Goal: Task Accomplishment & Management: Manage account settings

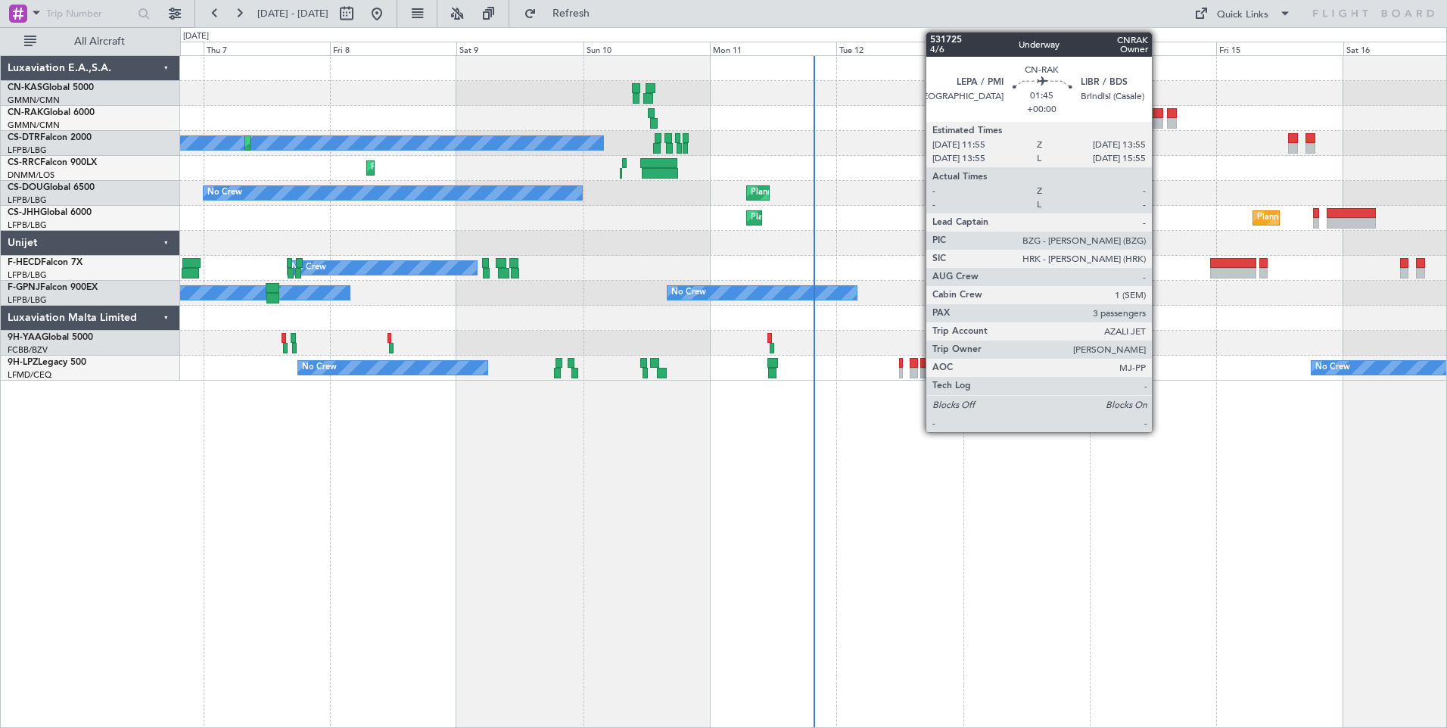
click at [1158, 119] on div at bounding box center [1157, 123] width 11 height 11
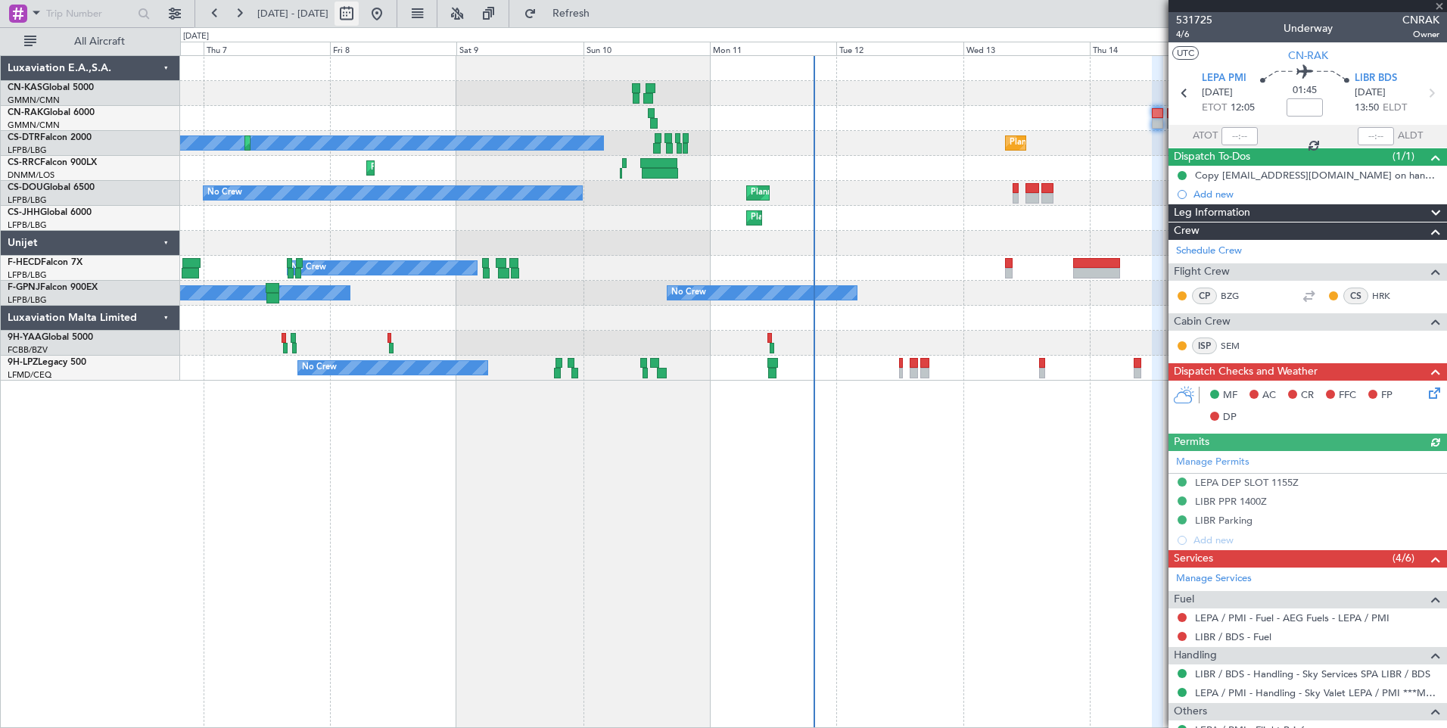
click at [359, 17] on button at bounding box center [346, 14] width 24 height 24
select select "8"
select select "2025"
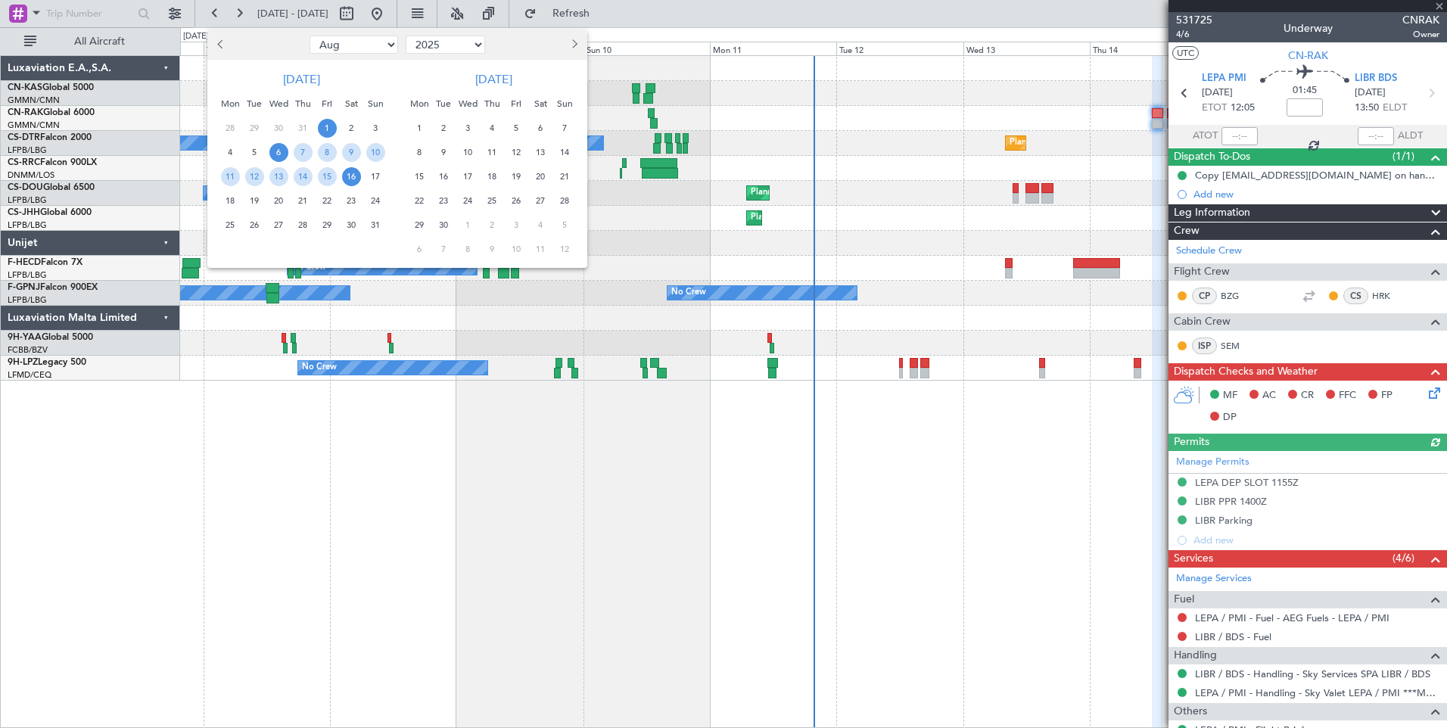
click at [327, 129] on span "1" at bounding box center [327, 128] width 19 height 19
click at [325, 180] on span "15" at bounding box center [327, 176] width 19 height 19
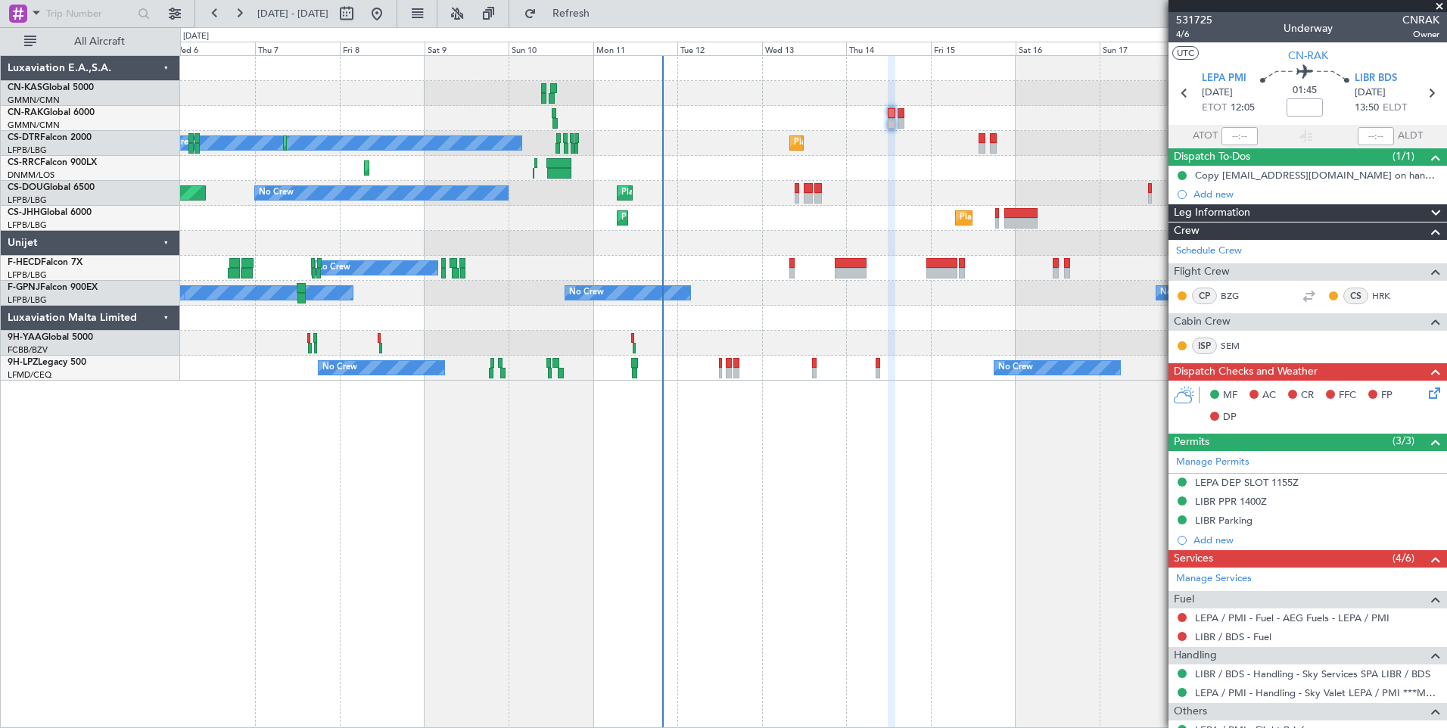
click at [499, 287] on div "Planned Maint Sofia No Crew Planned Maint Sofia No Crew Planned Maint Larnaca (…" at bounding box center [813, 218] width 1266 height 325
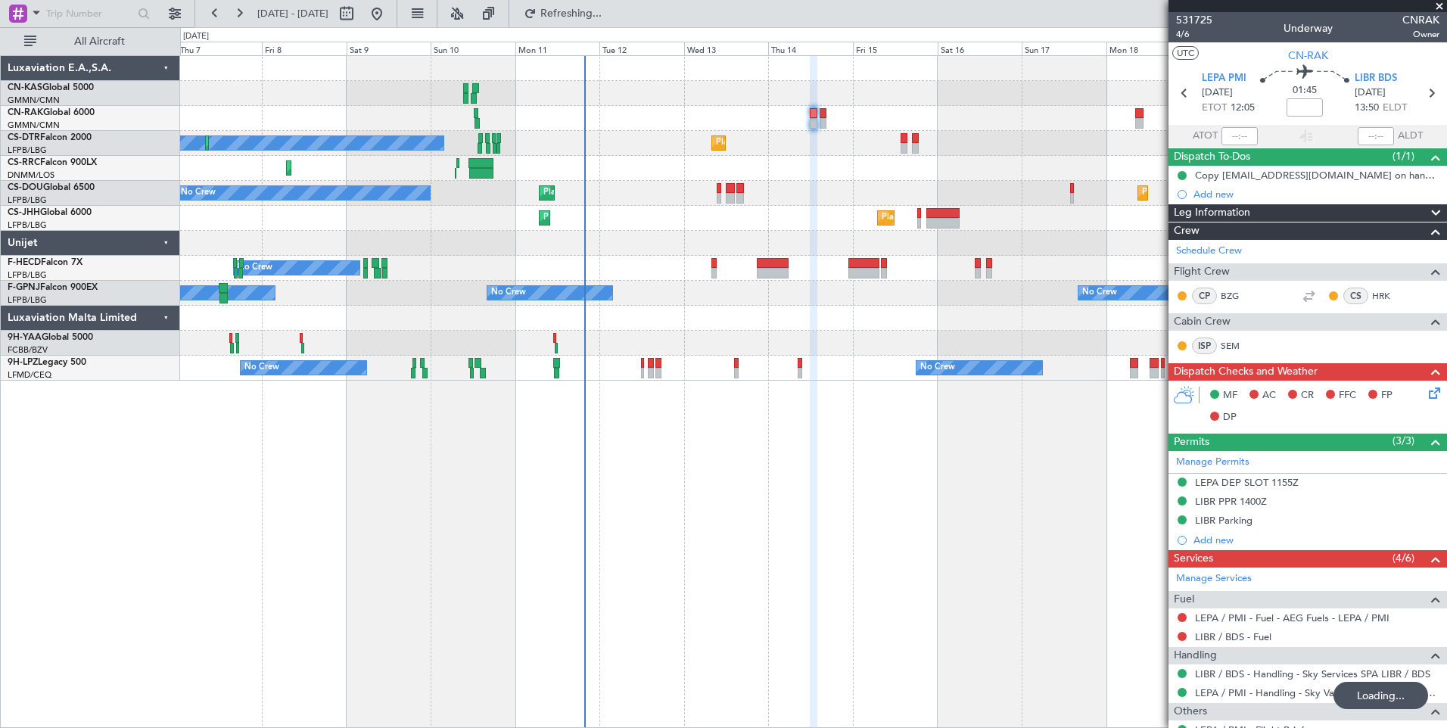
click at [566, 273] on div "No Crew Planned Maint Sofia No Crew Planned Maint Sofia Planned Maint Larnaca (…" at bounding box center [813, 218] width 1266 height 325
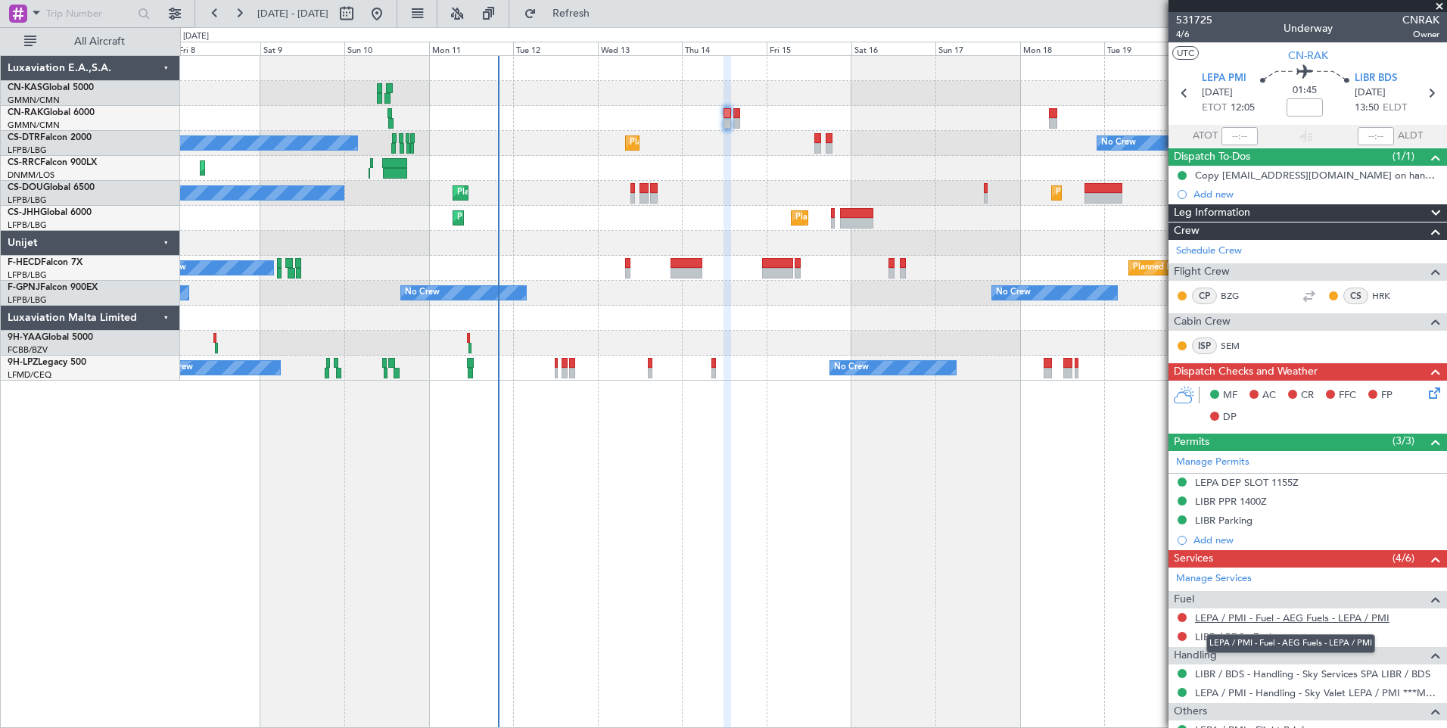
click at [1295, 620] on link "LEPA / PMI - Fuel - AEG Fuels - LEPA / PMI" at bounding box center [1292, 617] width 194 height 13
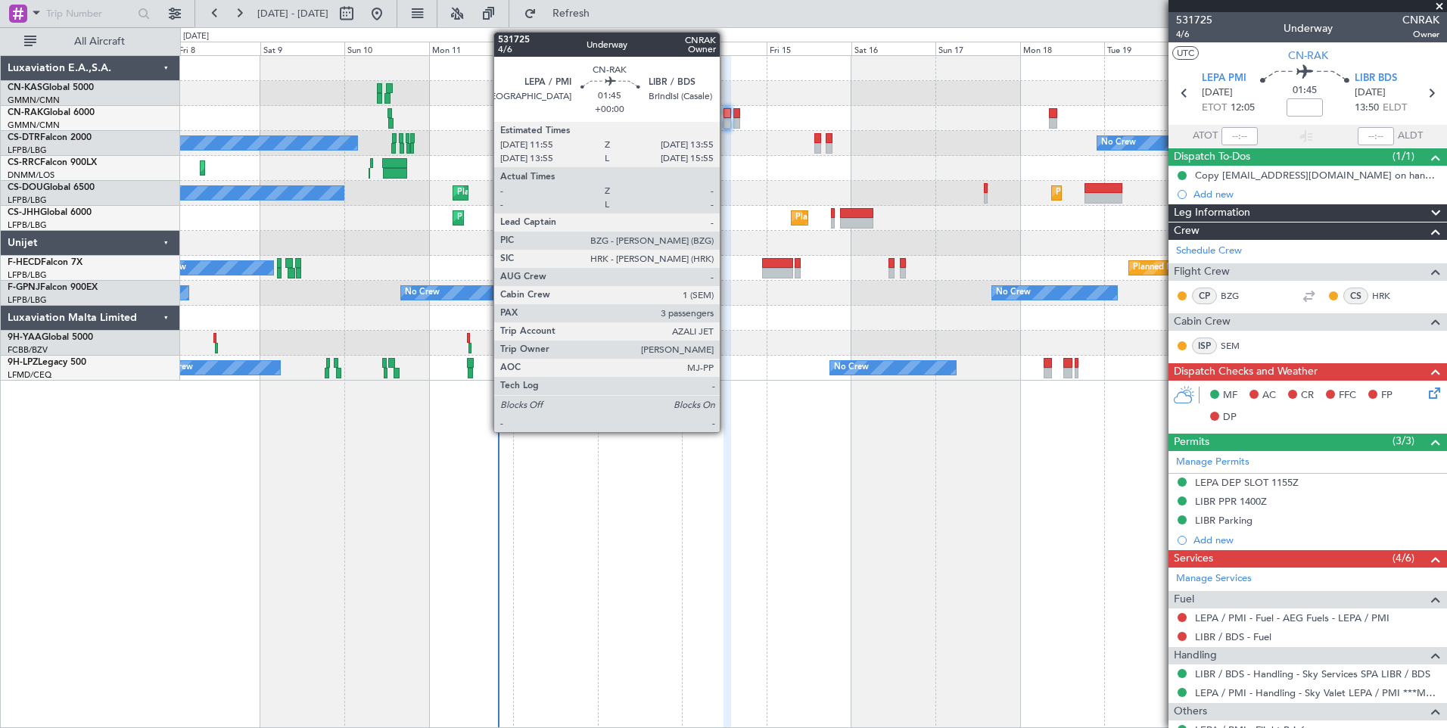
click at [726, 117] on div at bounding box center [727, 113] width 8 height 11
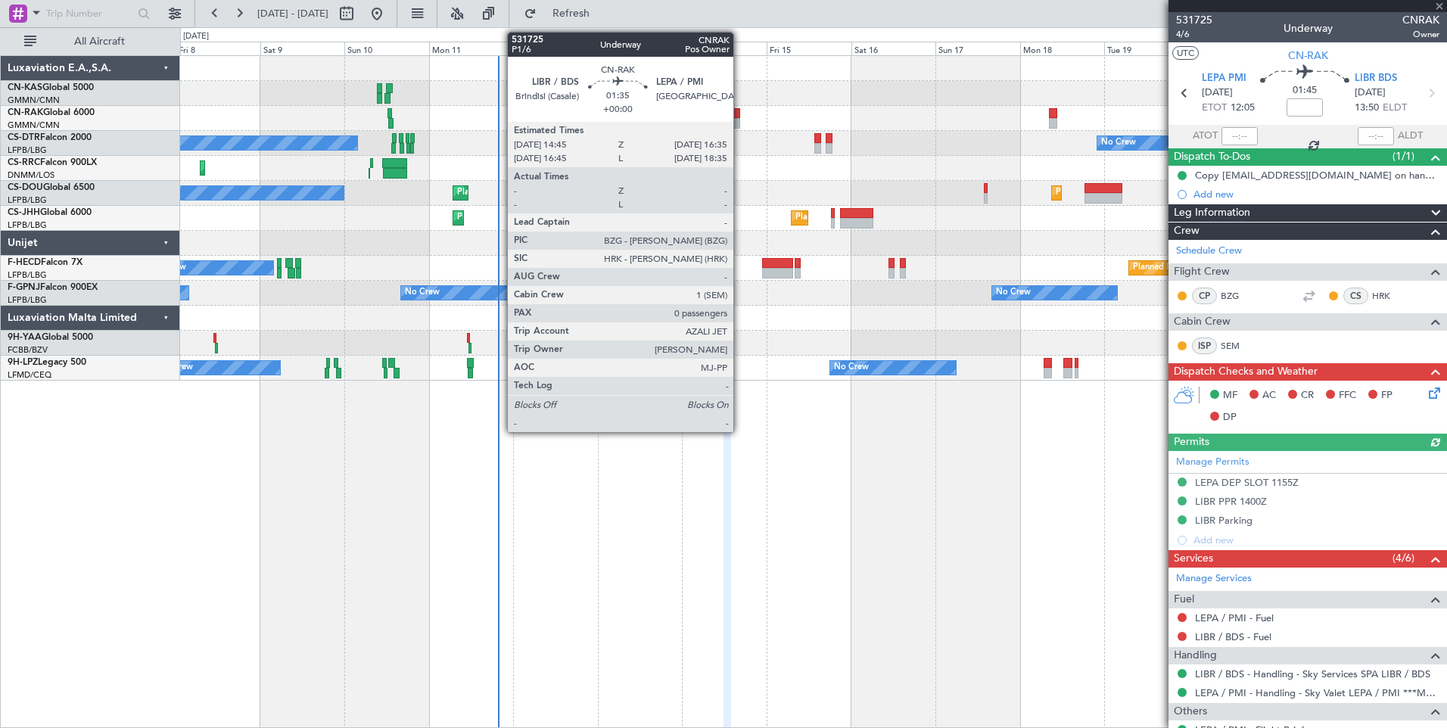
click at [740, 117] on div at bounding box center [736, 113] width 7 height 11
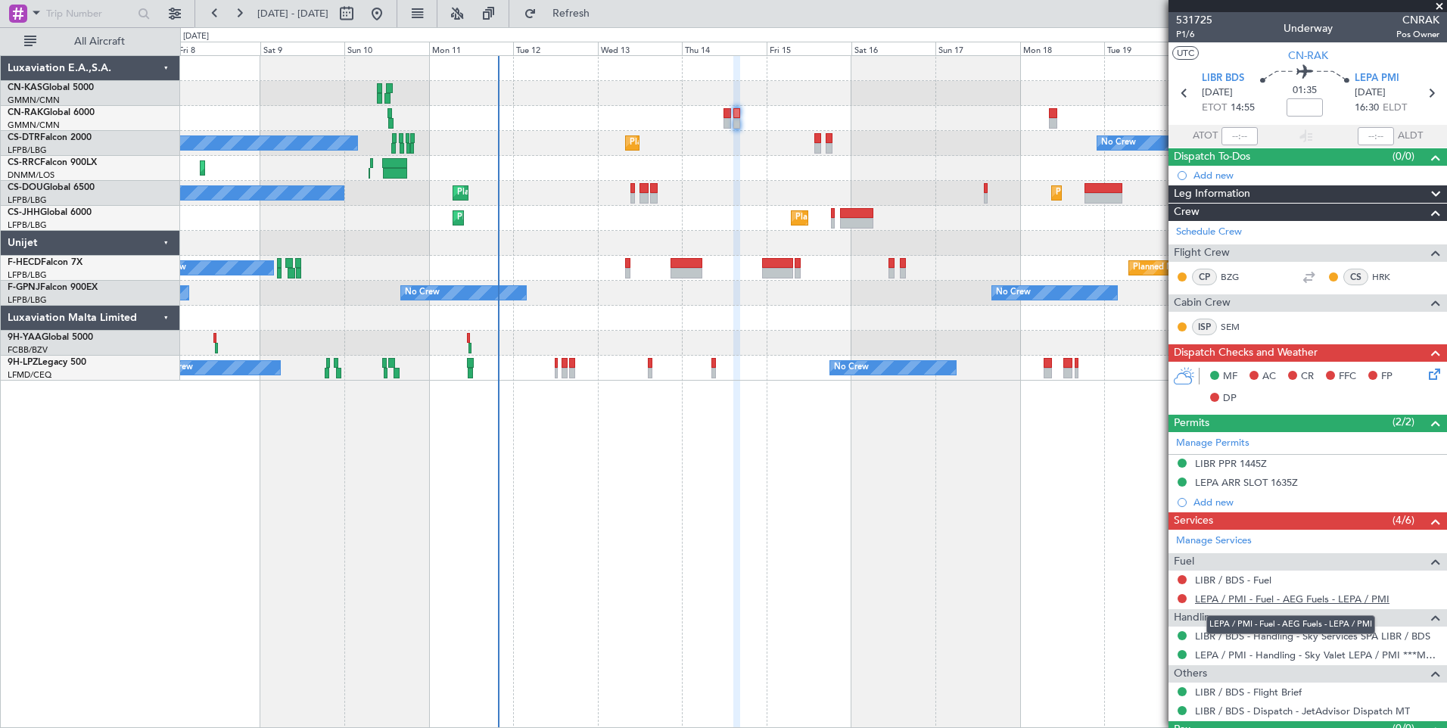
click at [1321, 595] on link "LEPA / PMI - Fuel - AEG Fuels - LEPA / PMI" at bounding box center [1292, 598] width 194 height 13
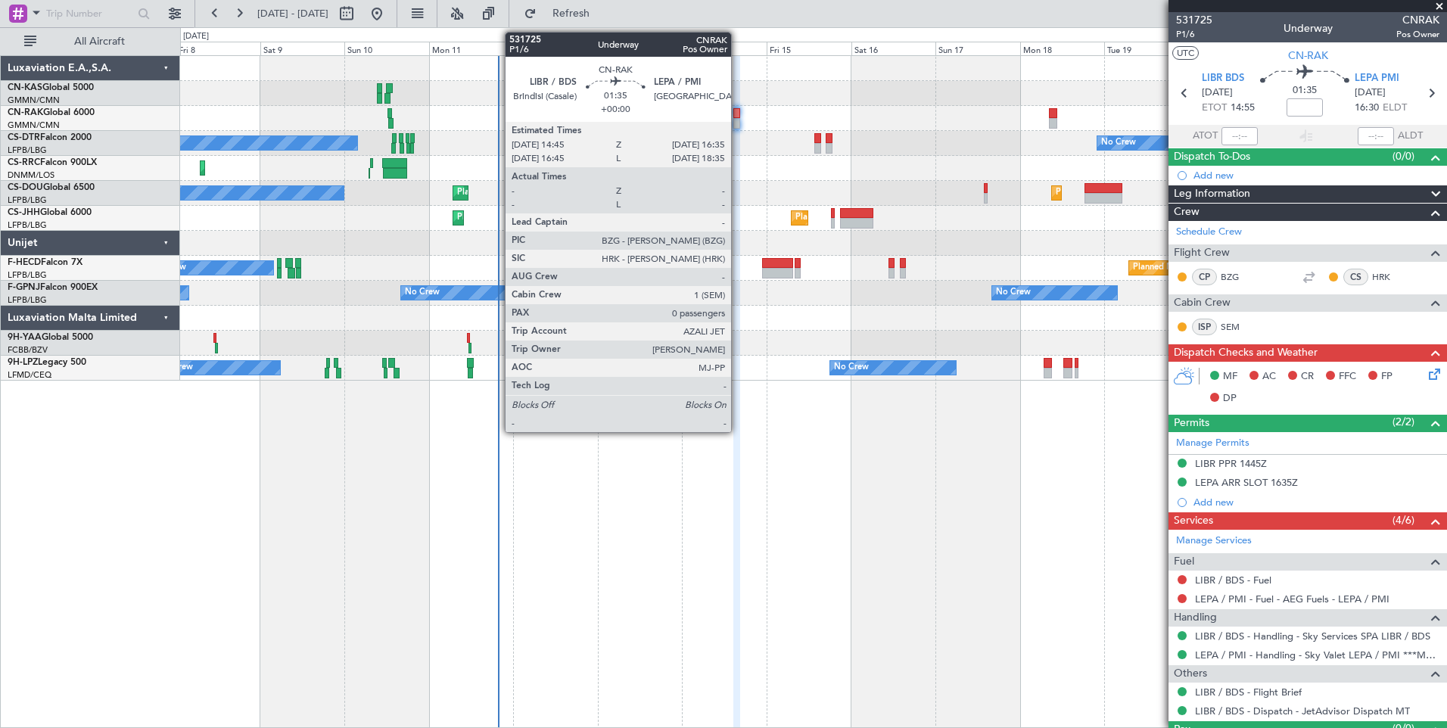
click at [738, 118] on div at bounding box center [736, 123] width 7 height 11
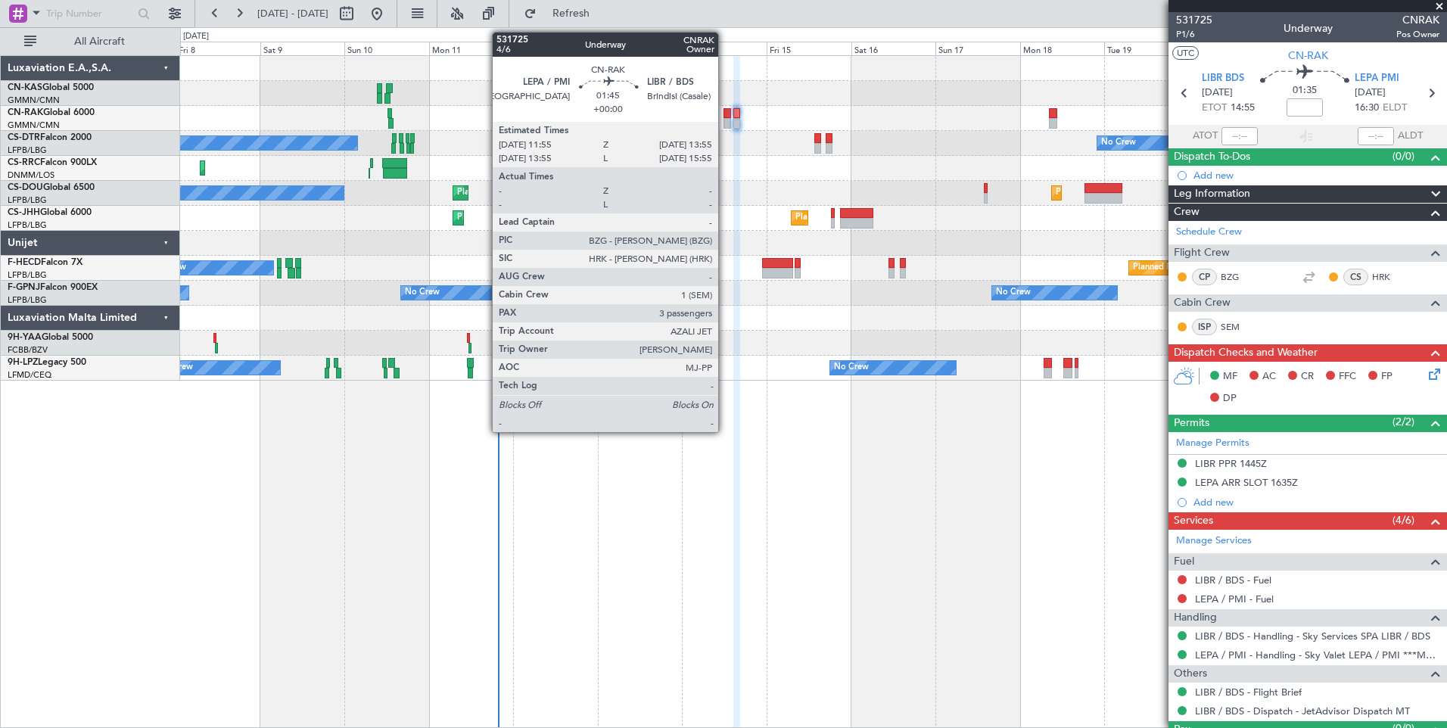
click at [725, 120] on div at bounding box center [727, 123] width 8 height 11
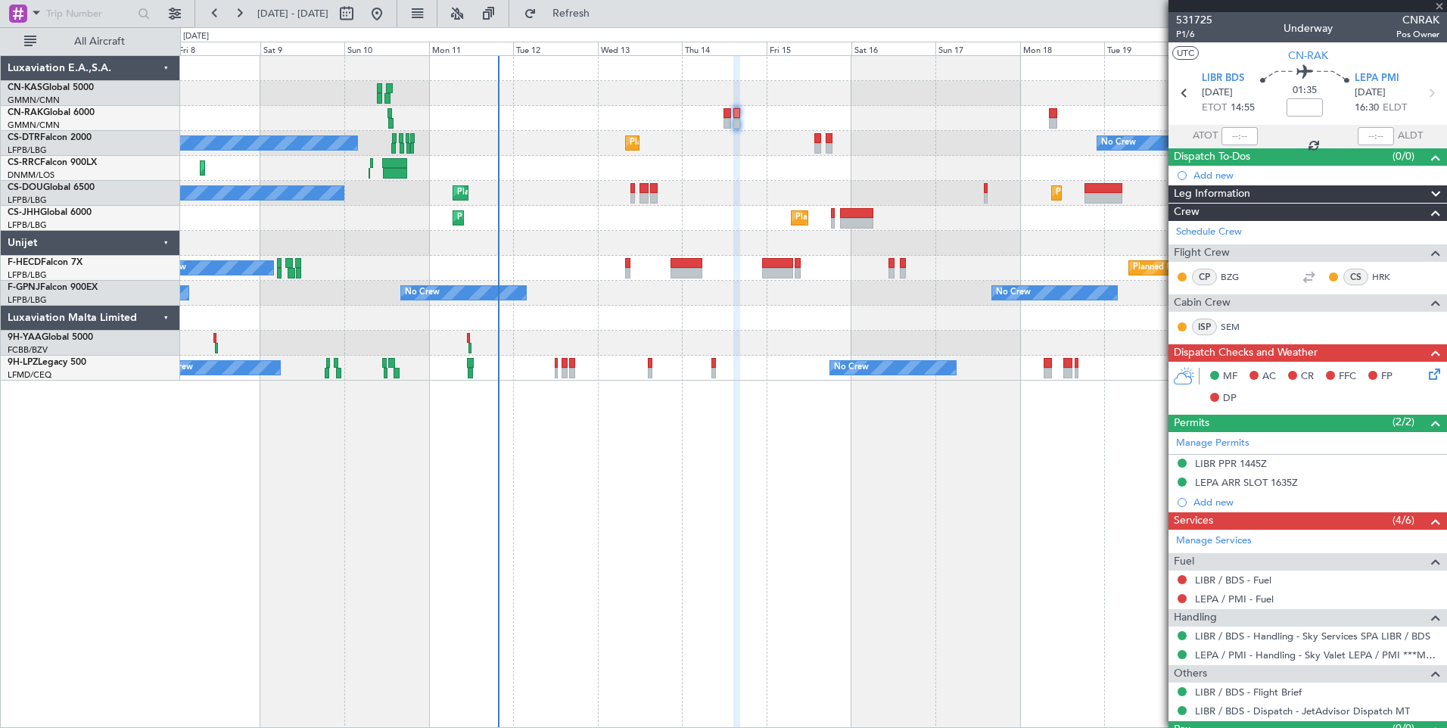
type input "3"
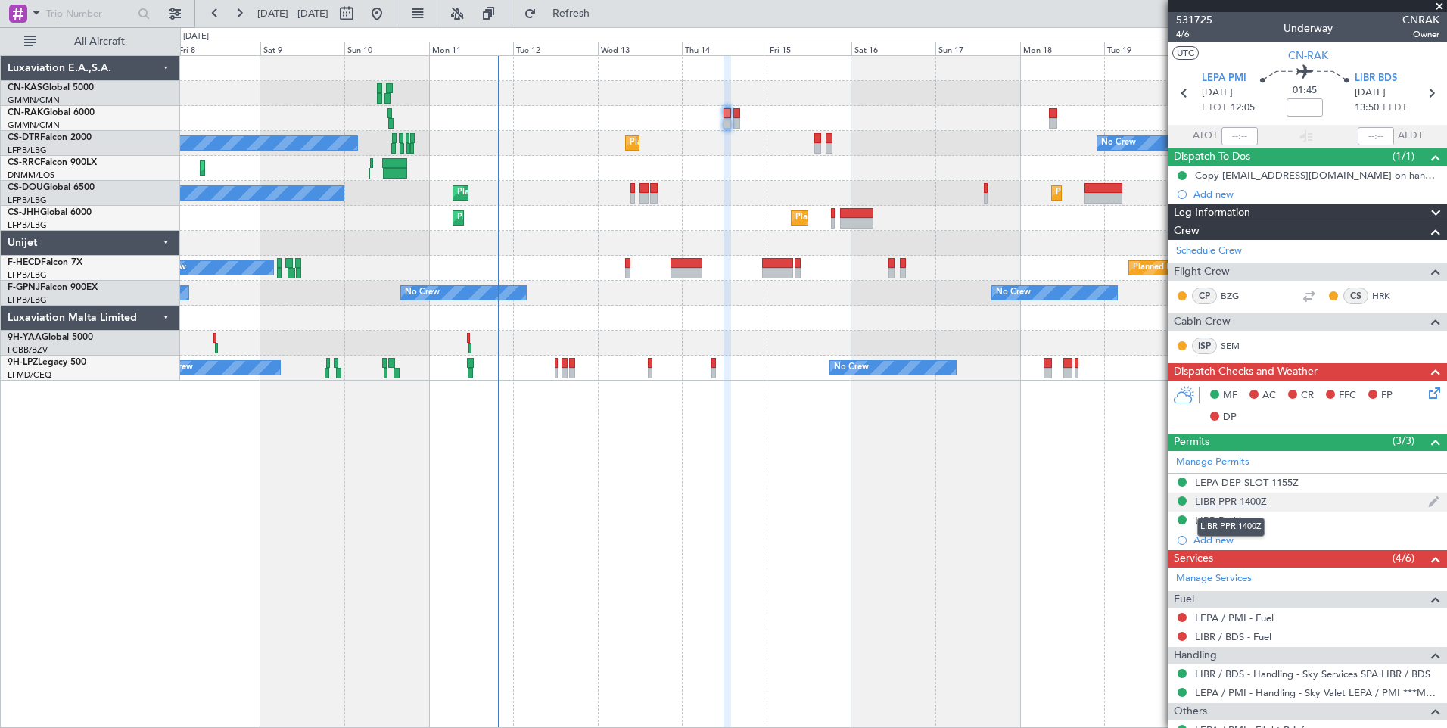
click at [1256, 500] on div "LIBR PPR 1400Z" at bounding box center [1231, 501] width 72 height 13
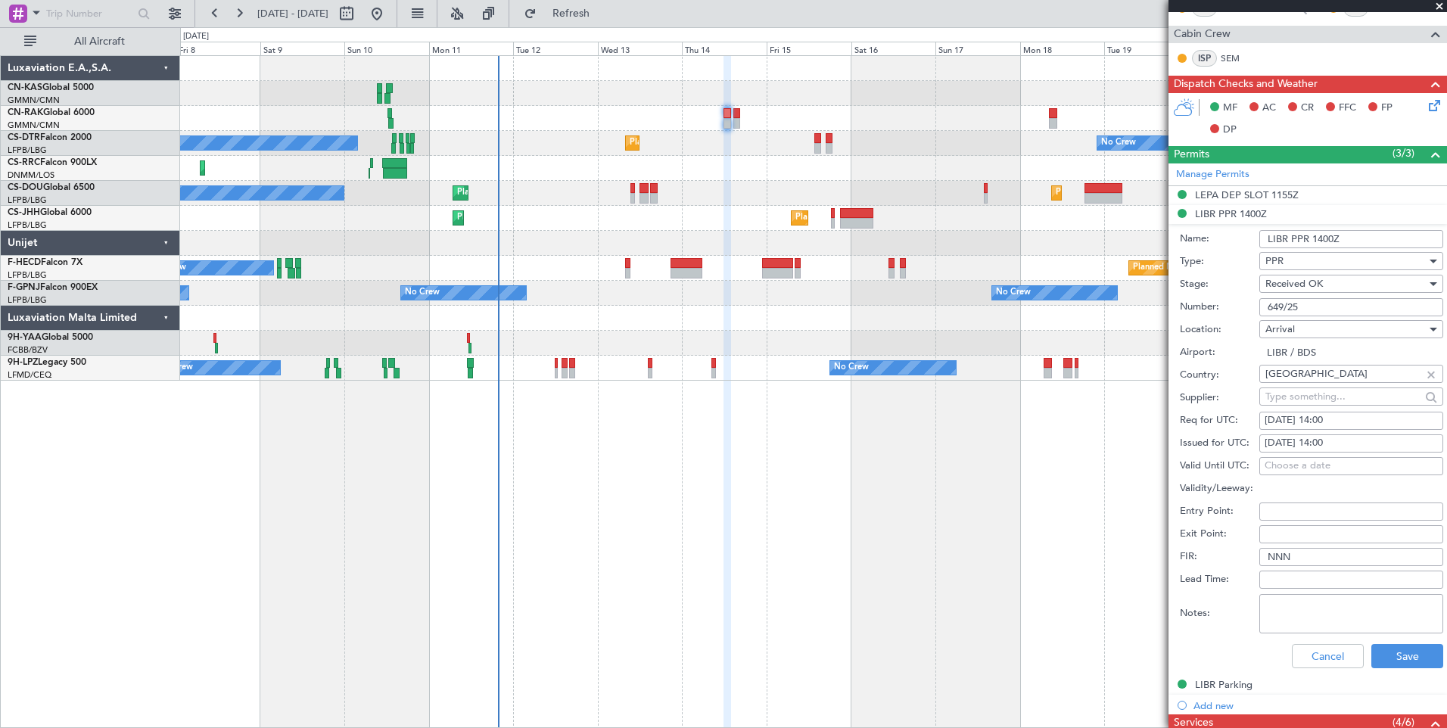
scroll to position [289, 0]
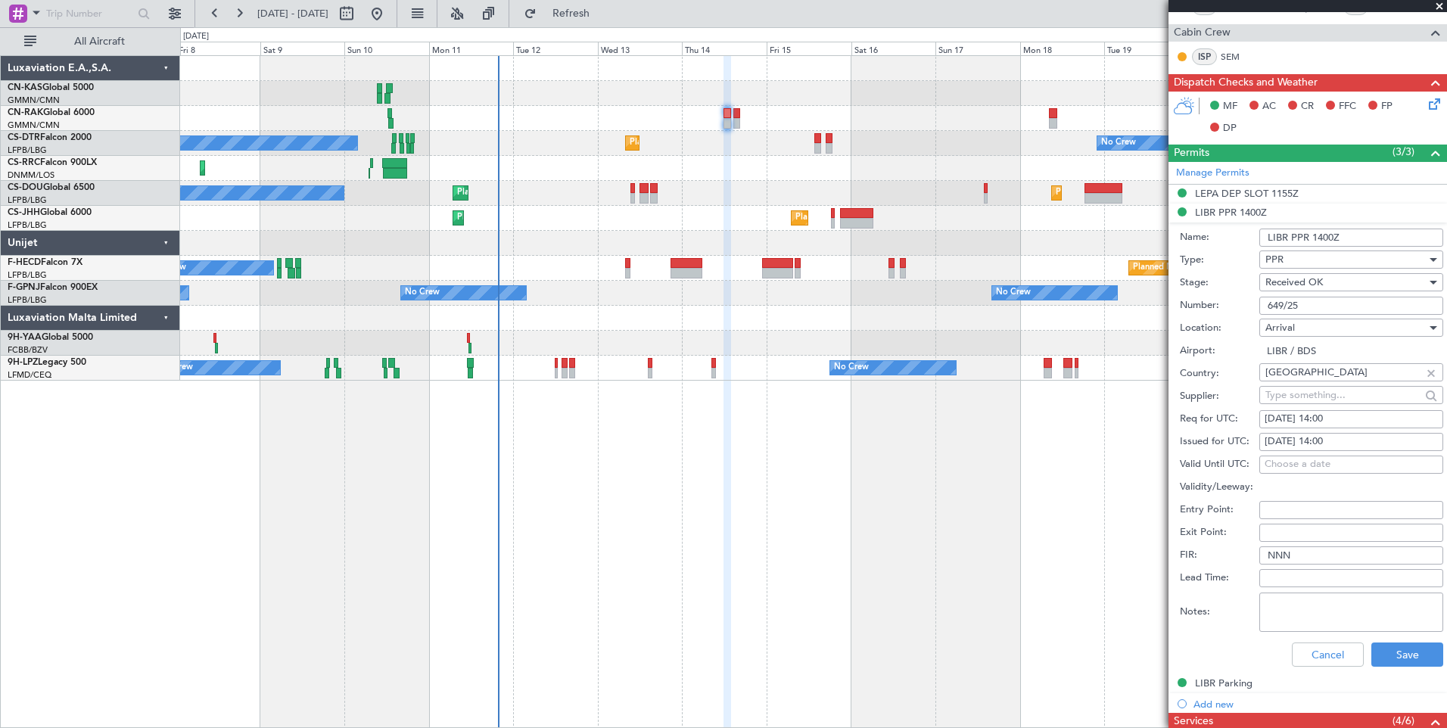
click at [1326, 301] on input "649/25" at bounding box center [1351, 306] width 184 height 18
type input "649/25 SKY SERVICES"
click at [1392, 654] on button "Save" at bounding box center [1407, 654] width 72 height 24
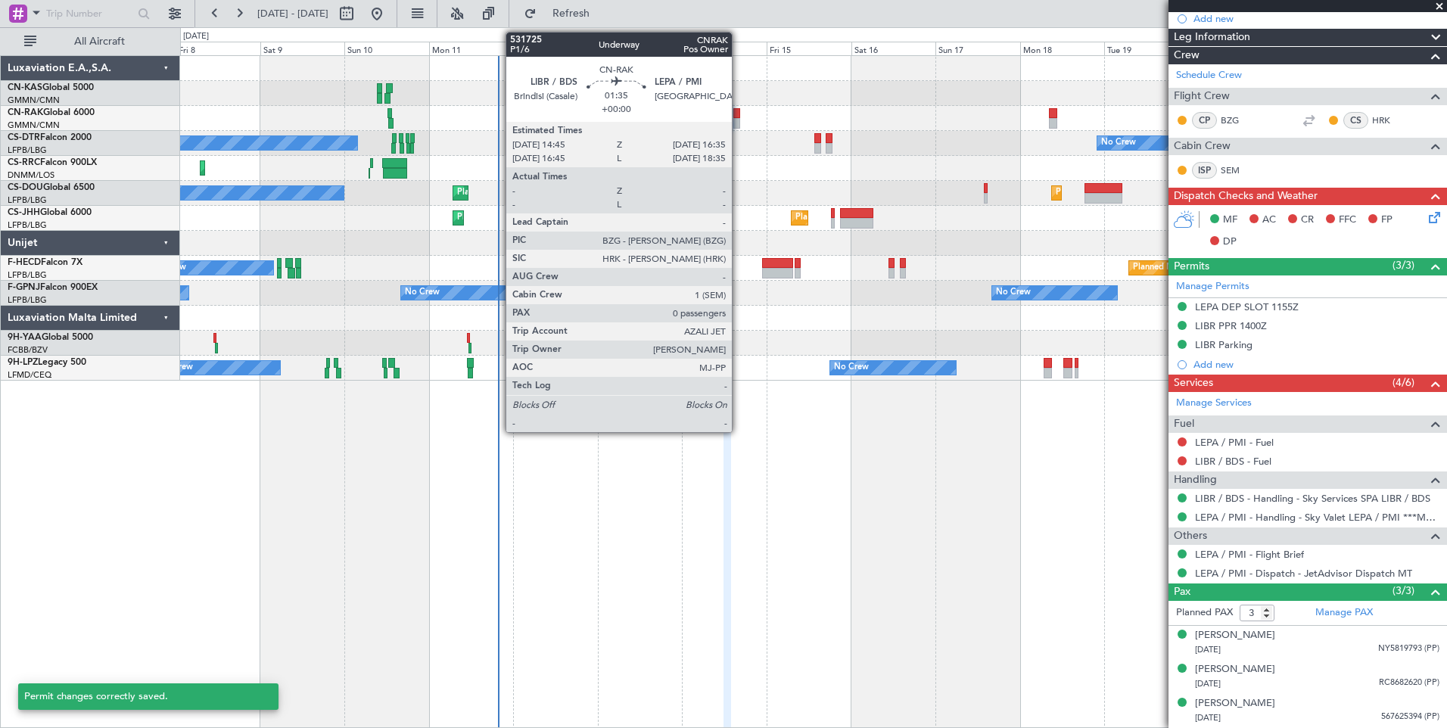
scroll to position [175, 0]
click at [738, 115] on div at bounding box center [736, 113] width 7 height 11
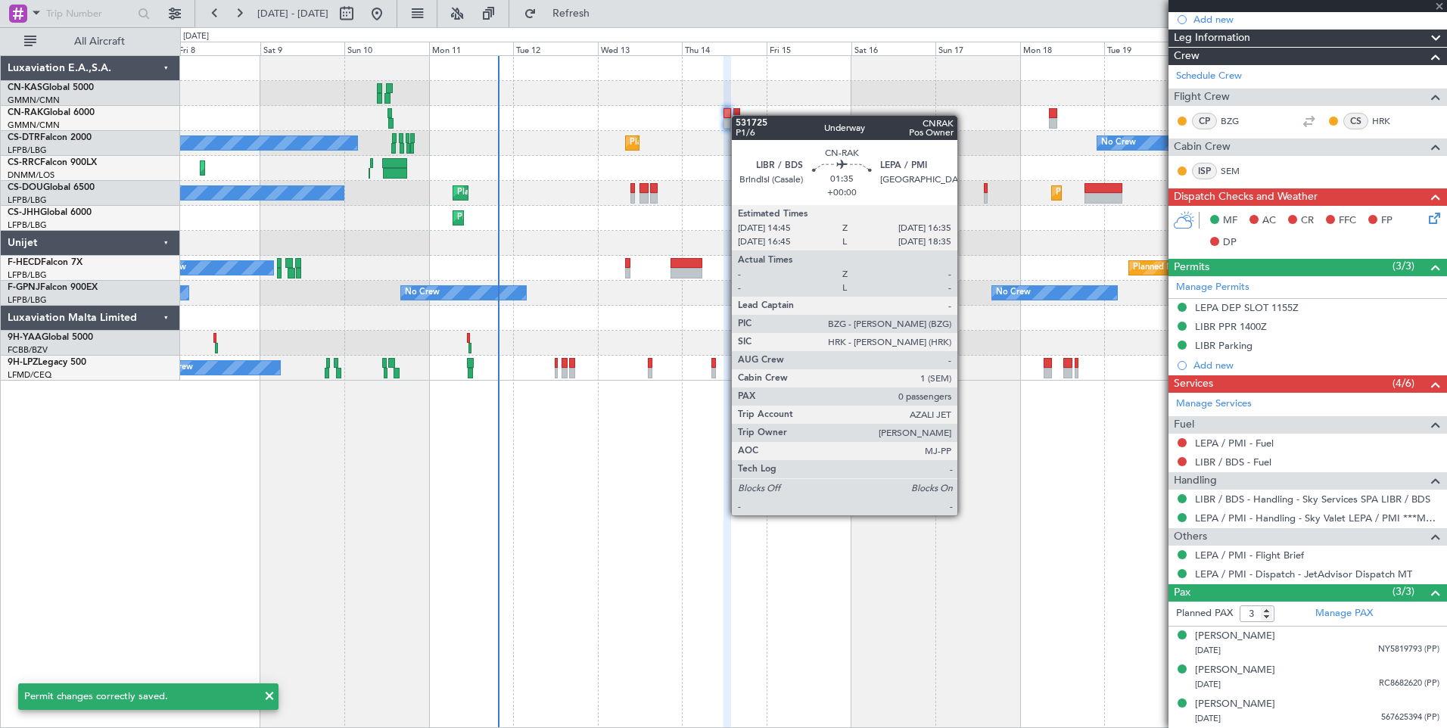
type input "0"
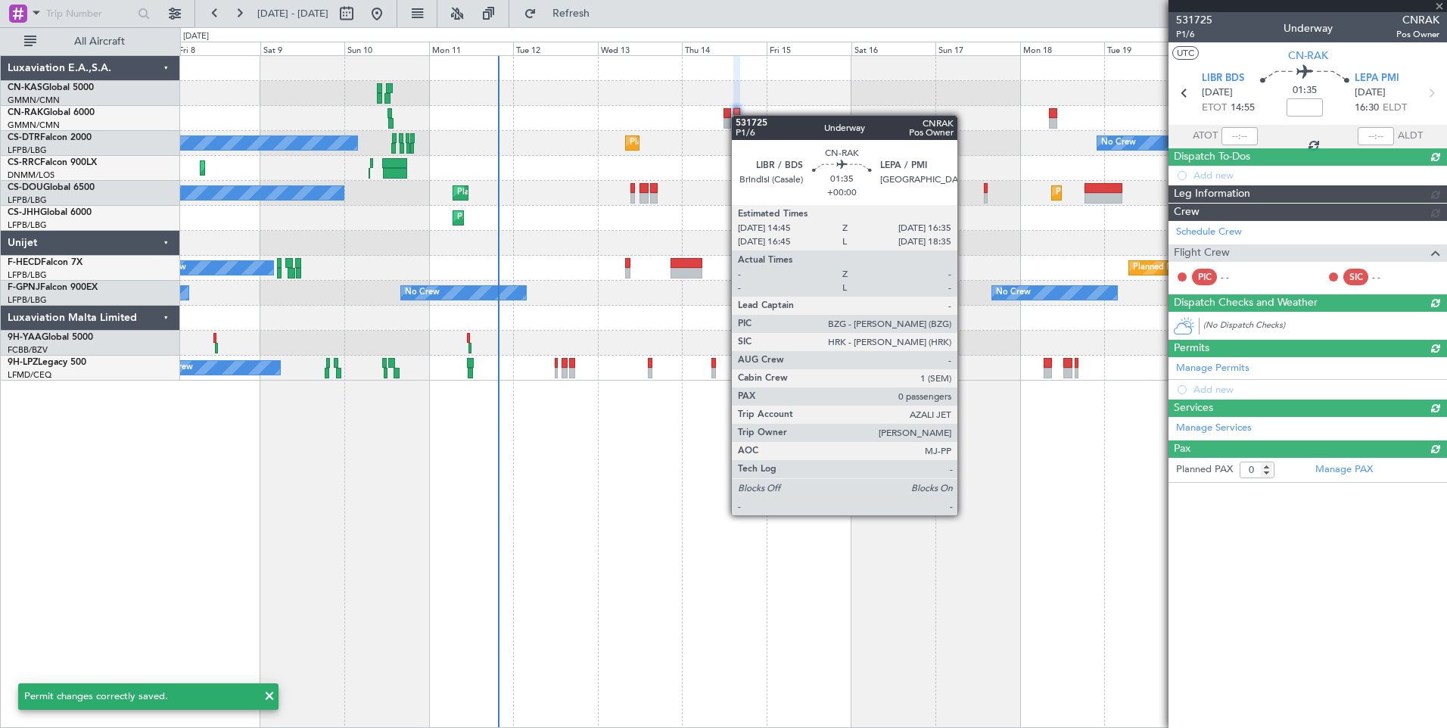
scroll to position [0, 0]
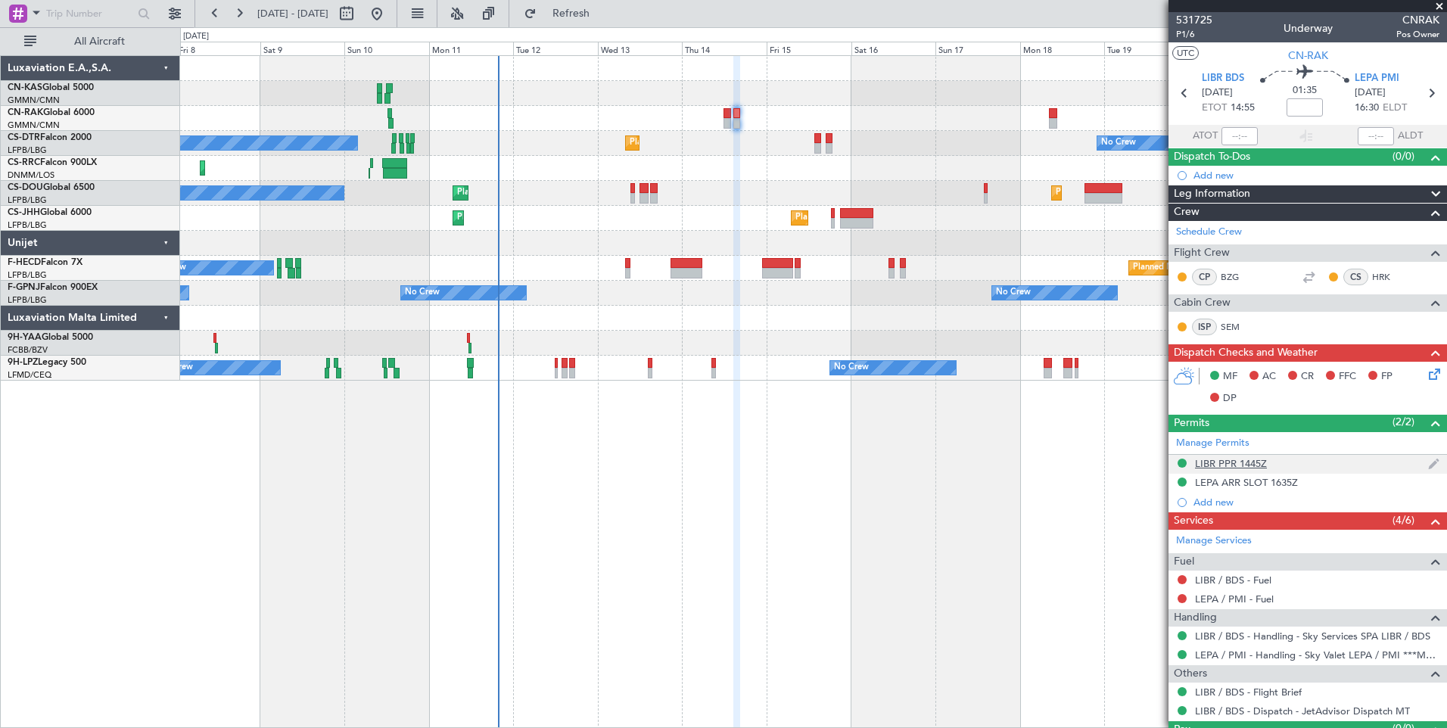
click at [1244, 462] on div "LIBR PPR 1445Z" at bounding box center [1231, 463] width 72 height 13
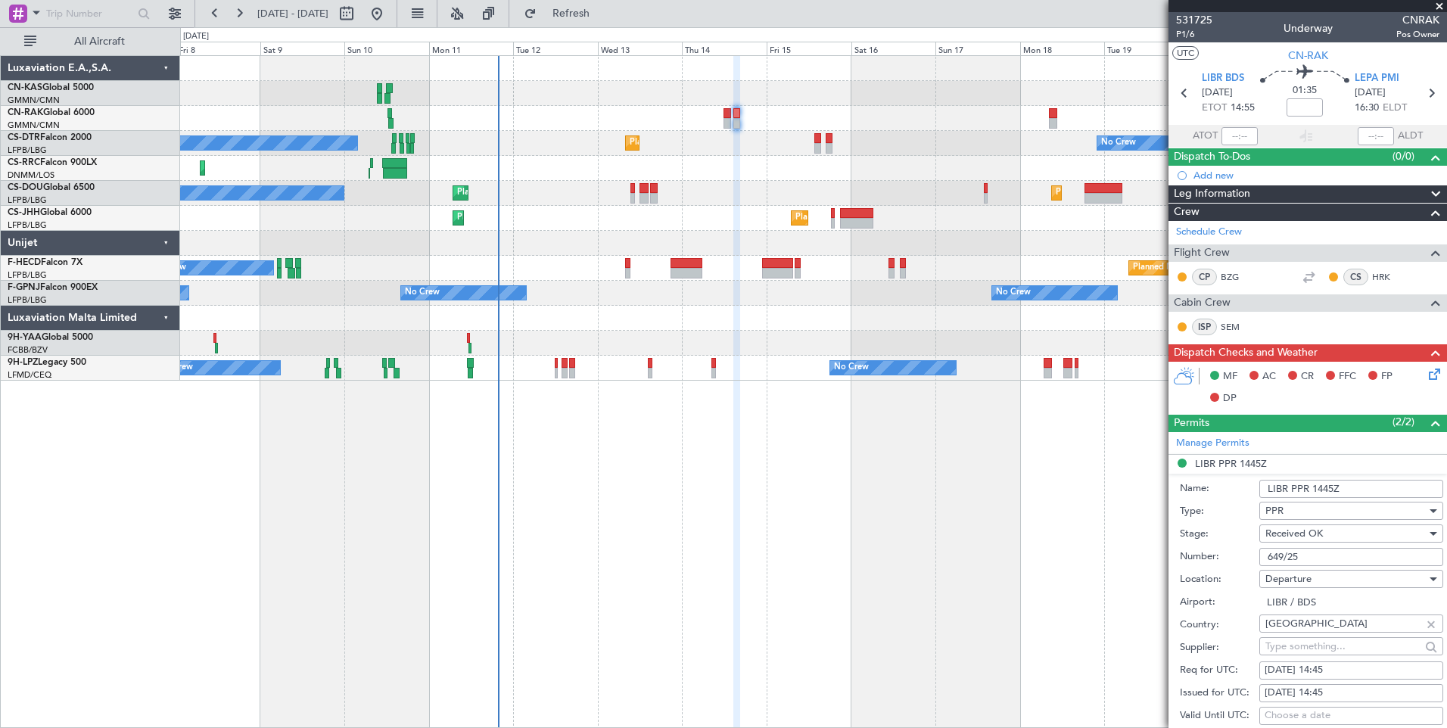
click at [1345, 563] on input "649/25" at bounding box center [1351, 557] width 184 height 18
type input "649/25 SKY SERVICES"
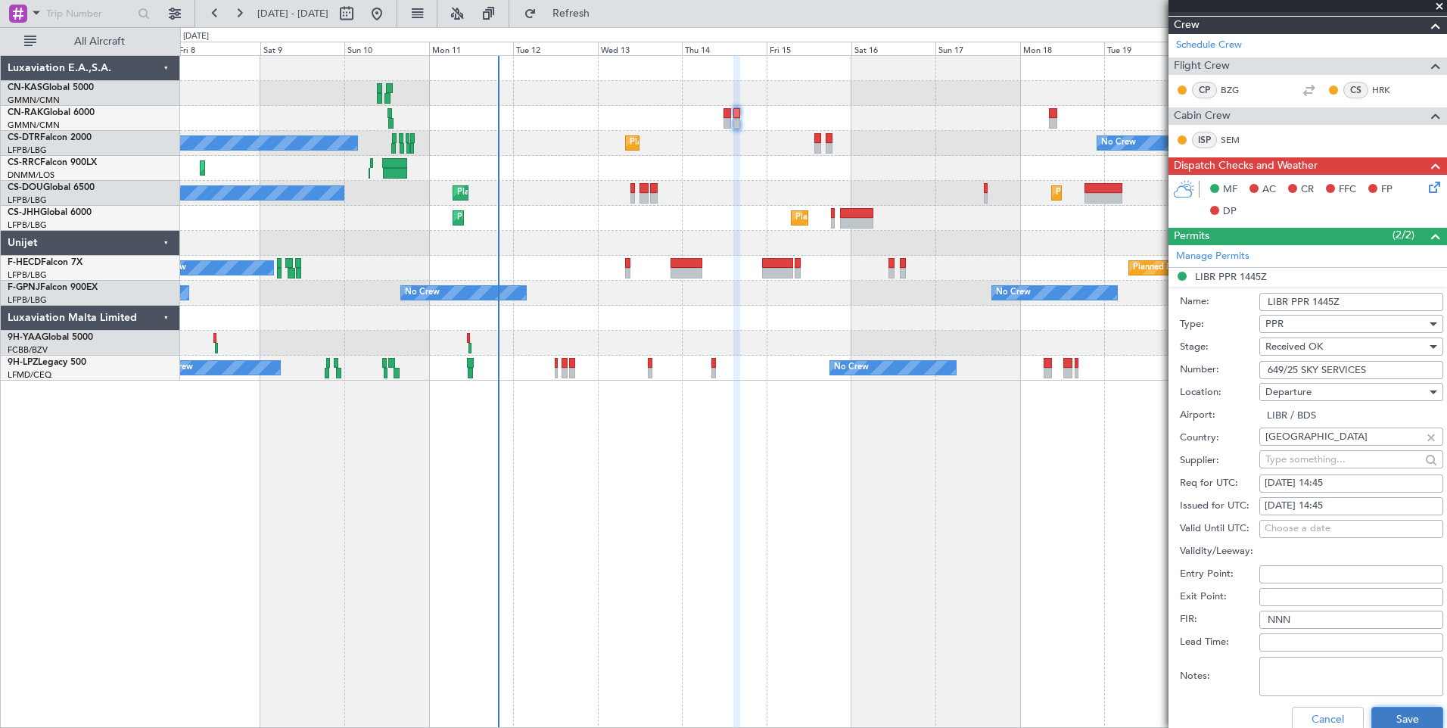
click at [1384, 716] on button "Save" at bounding box center [1407, 719] width 72 height 24
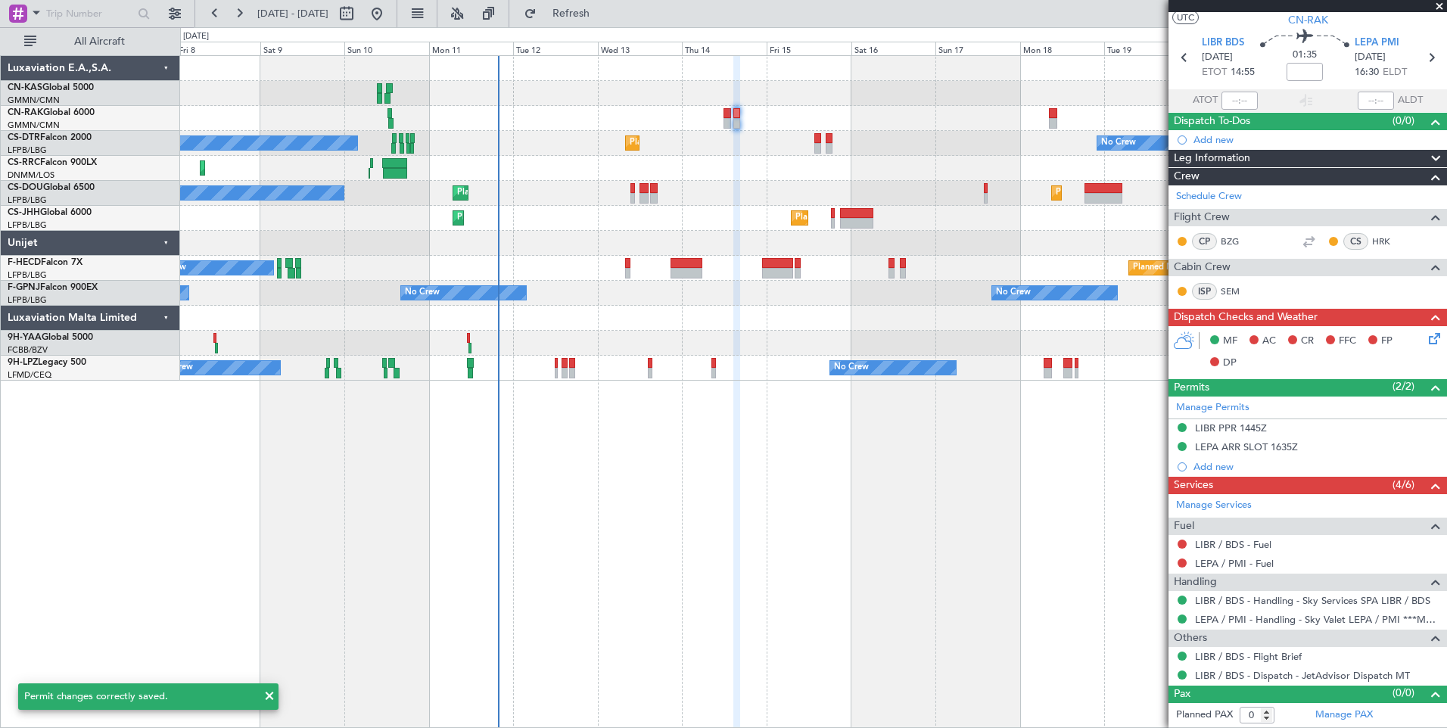
scroll to position [35, 0]
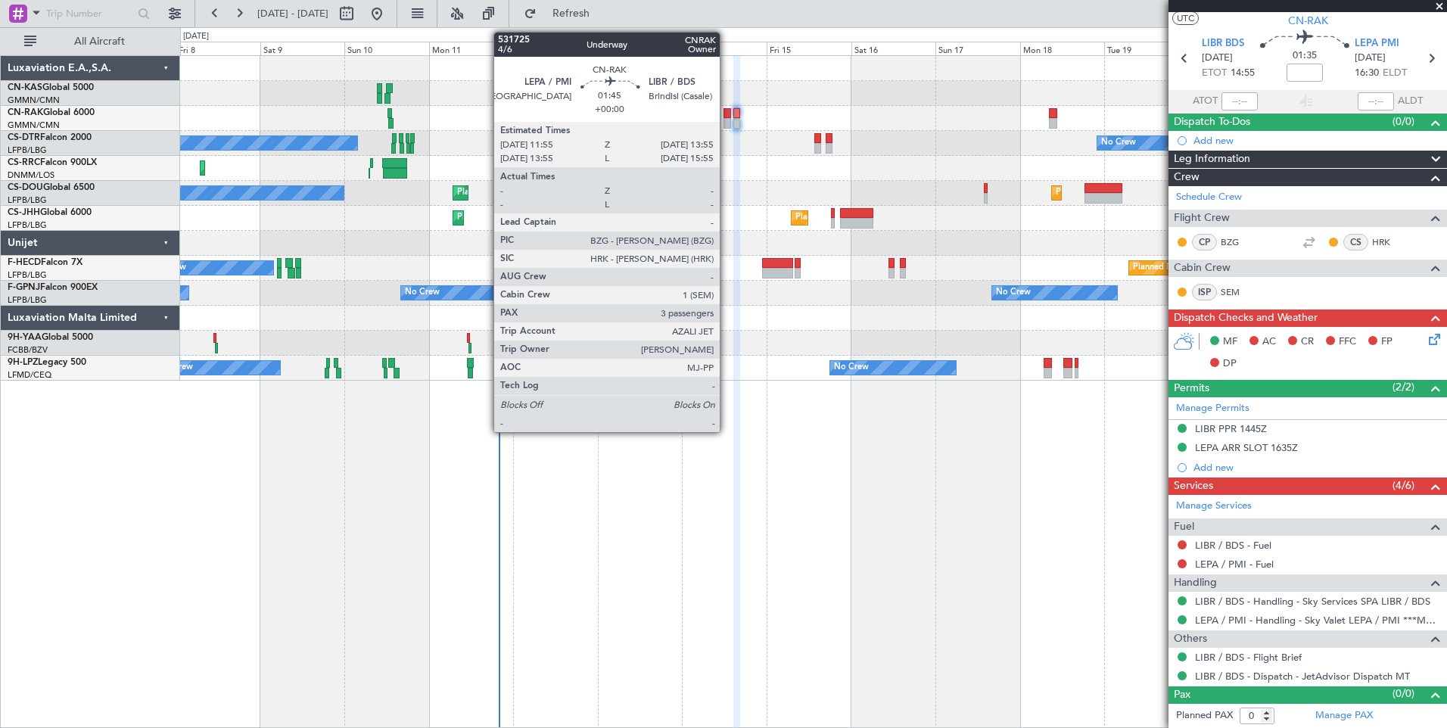
click at [726, 119] on div at bounding box center [727, 123] width 8 height 11
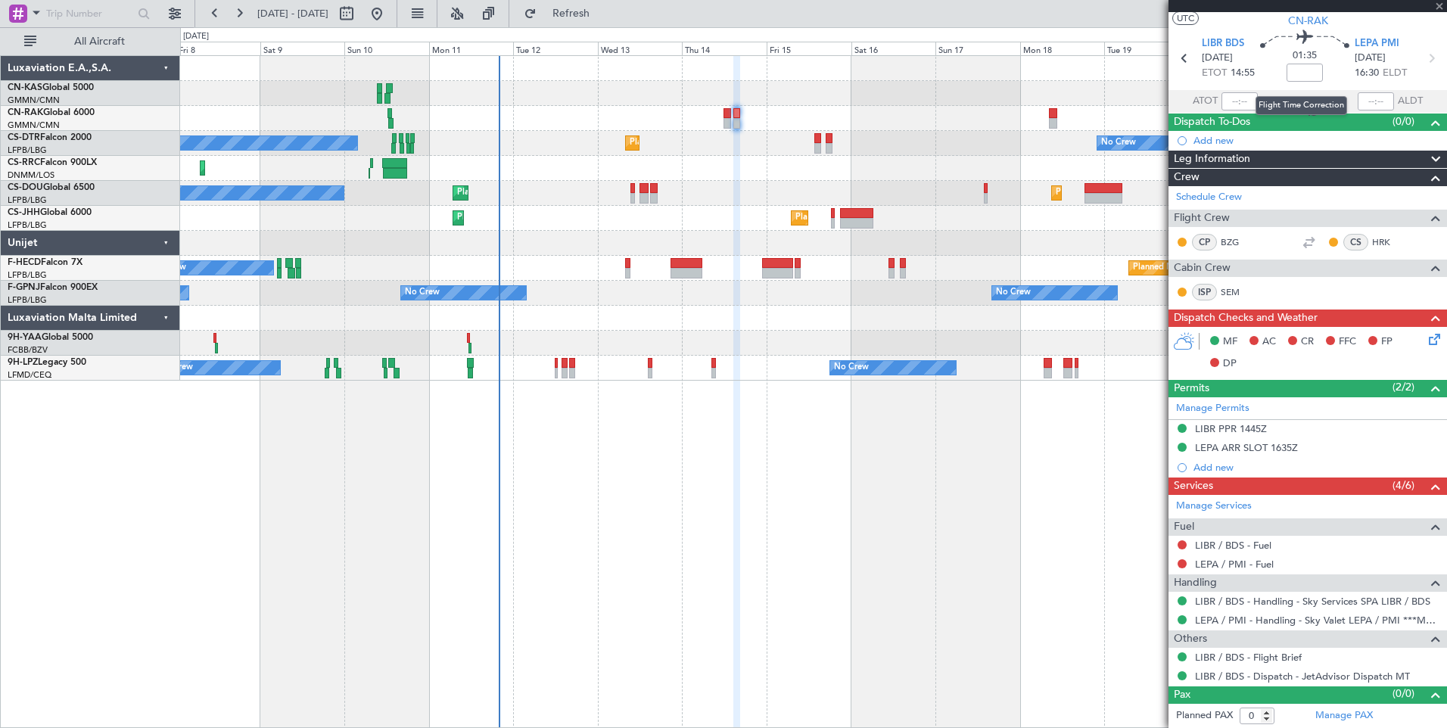
type input "3"
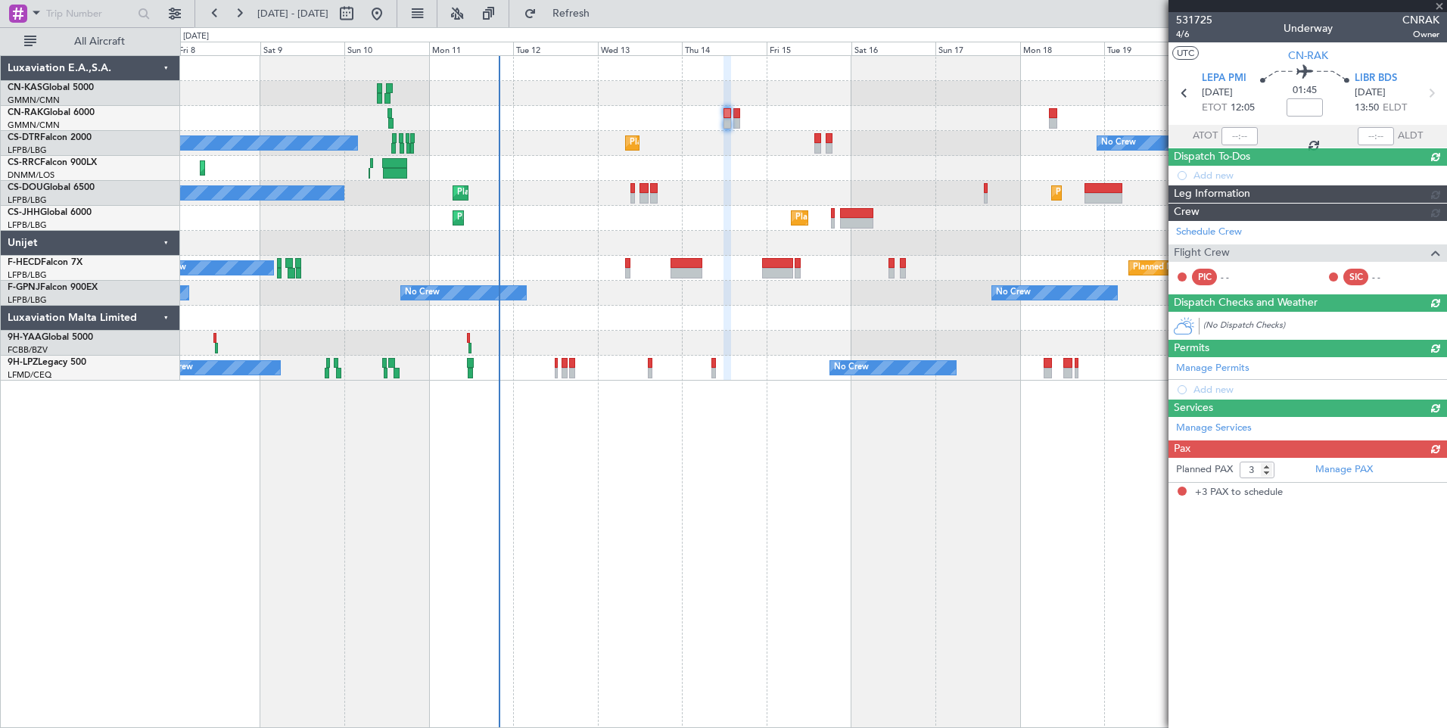
scroll to position [0, 0]
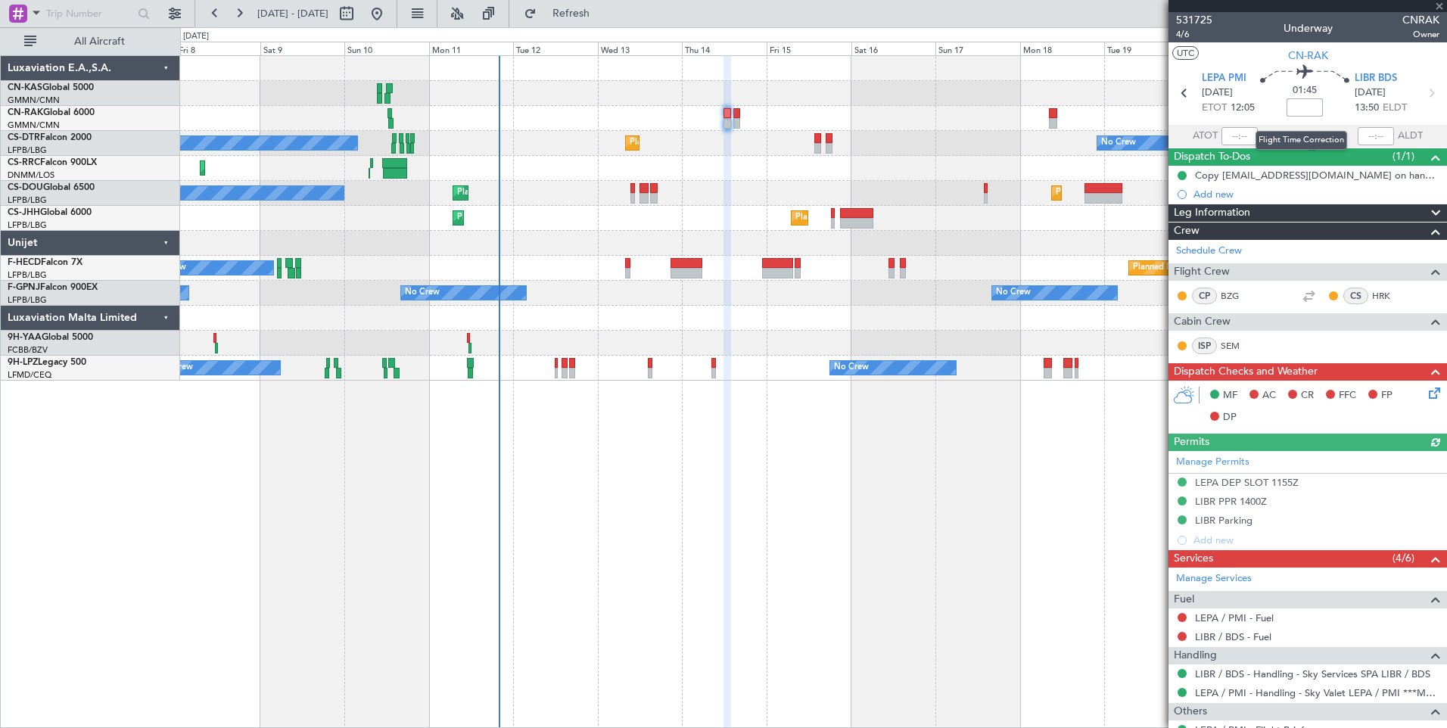
click at [1304, 109] on input at bounding box center [1304, 107] width 36 height 18
type input "-00:10"
click at [1180, 177] on button at bounding box center [1181, 175] width 9 height 9
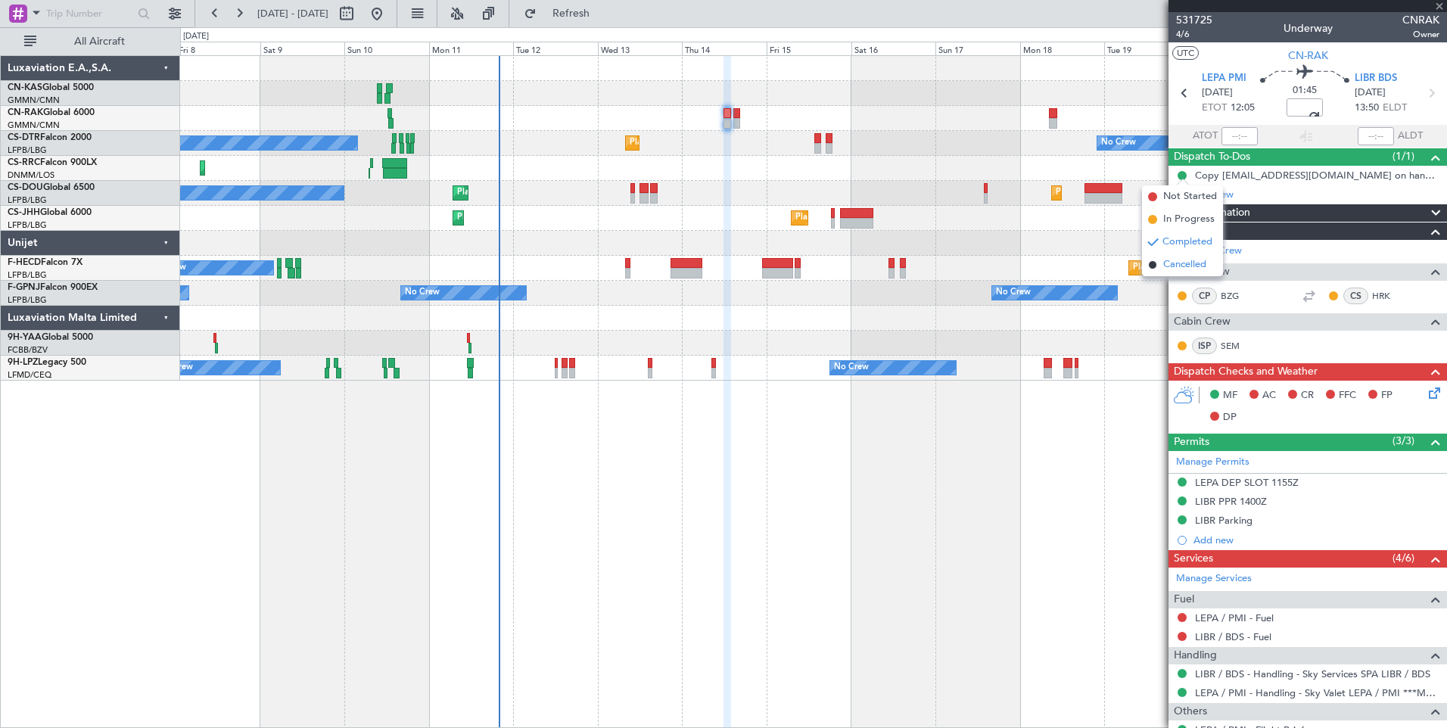
click at [1194, 264] on span "Cancelled" at bounding box center [1184, 264] width 43 height 15
click at [1232, 208] on span "Leg Information" at bounding box center [1211, 212] width 76 height 17
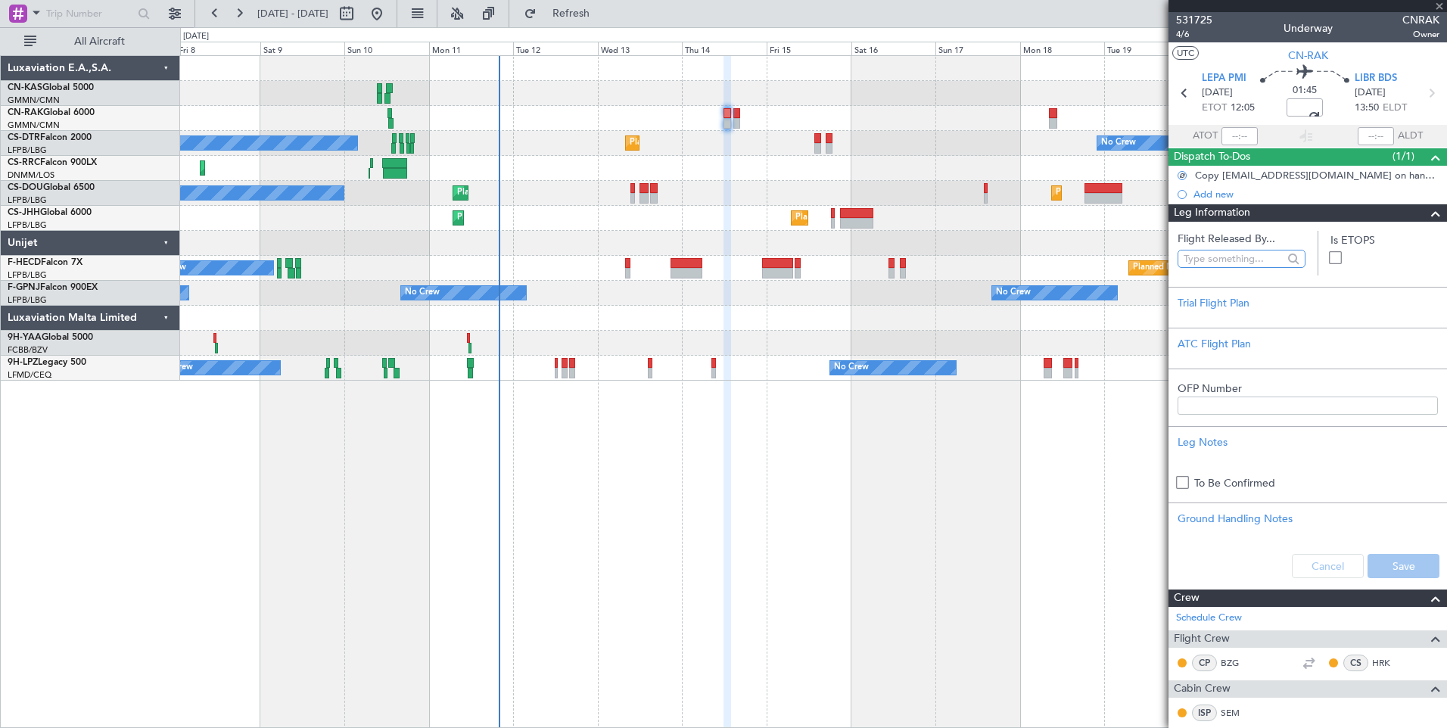
click at [1222, 261] on input "text" at bounding box center [1232, 258] width 99 height 23
click at [1235, 325] on span "[PERSON_NAME] ([PERSON_NAME])" at bounding box center [1238, 325] width 98 height 23
type input "[PERSON_NAME] ([PERSON_NAME])"
click at [1396, 573] on button "Save" at bounding box center [1403, 566] width 72 height 24
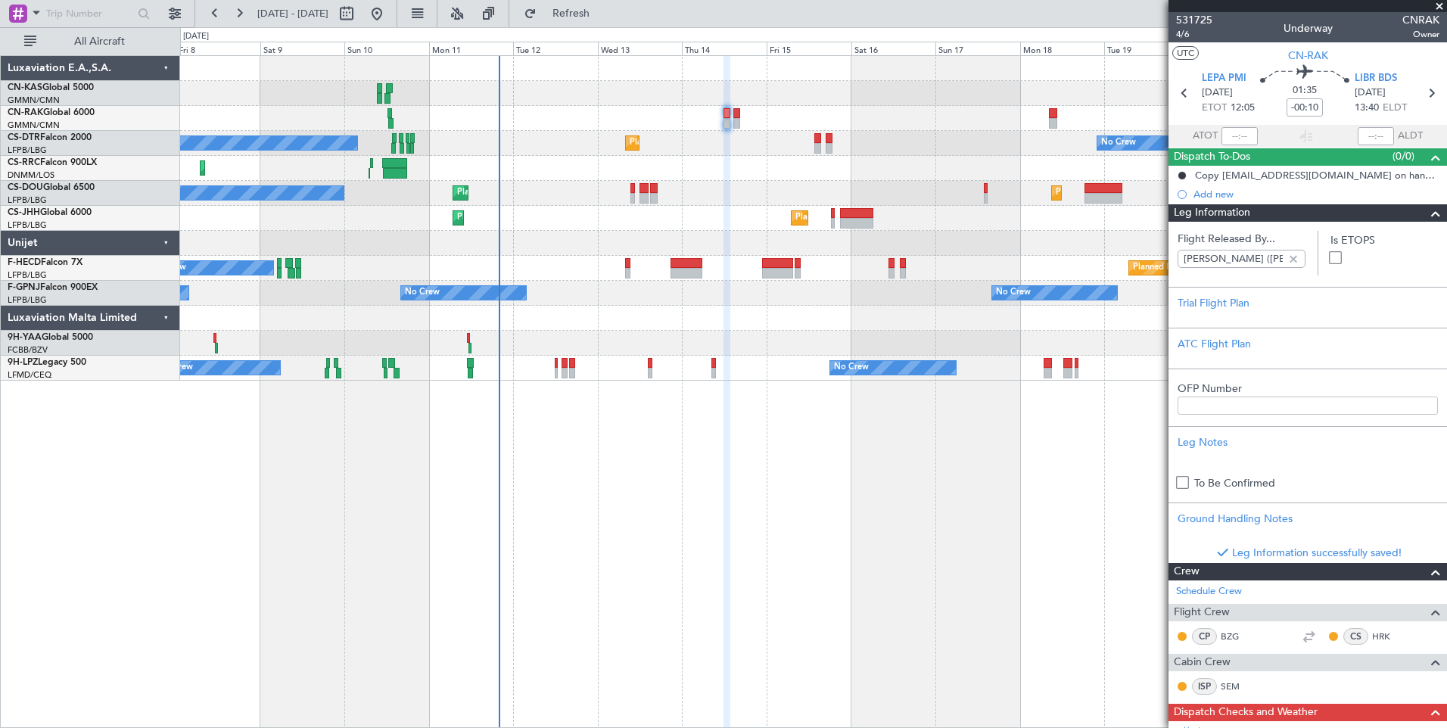
click at [1290, 207] on div "Leg Information" at bounding box center [1307, 212] width 278 height 17
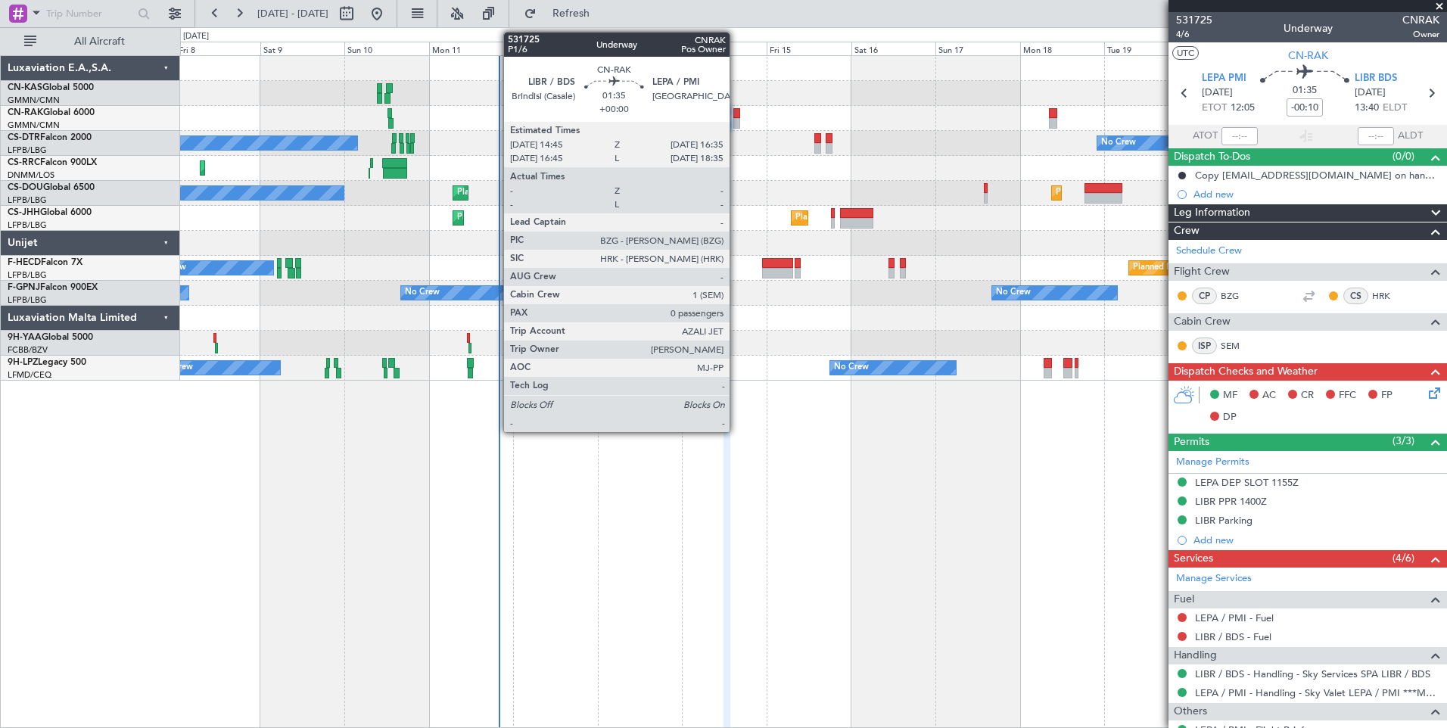
click at [736, 122] on div at bounding box center [736, 123] width 7 height 11
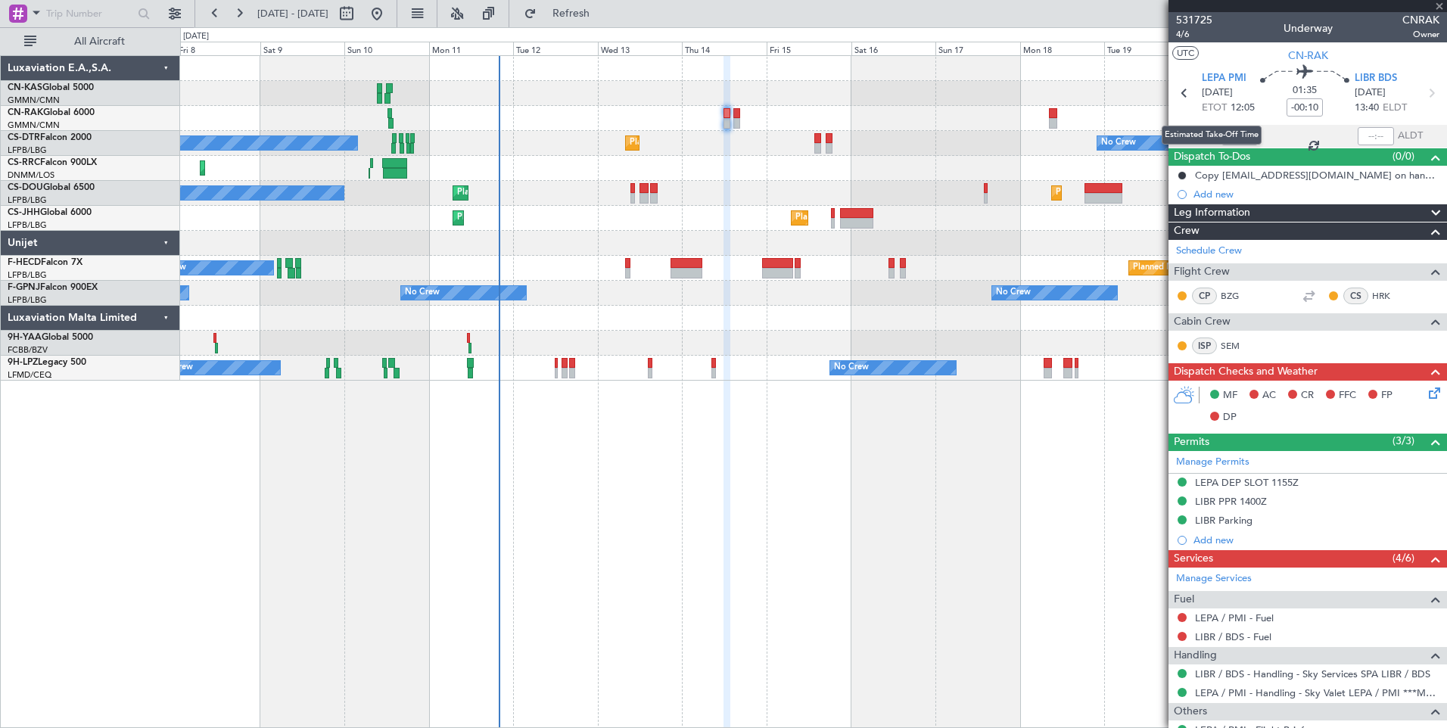
type input "0"
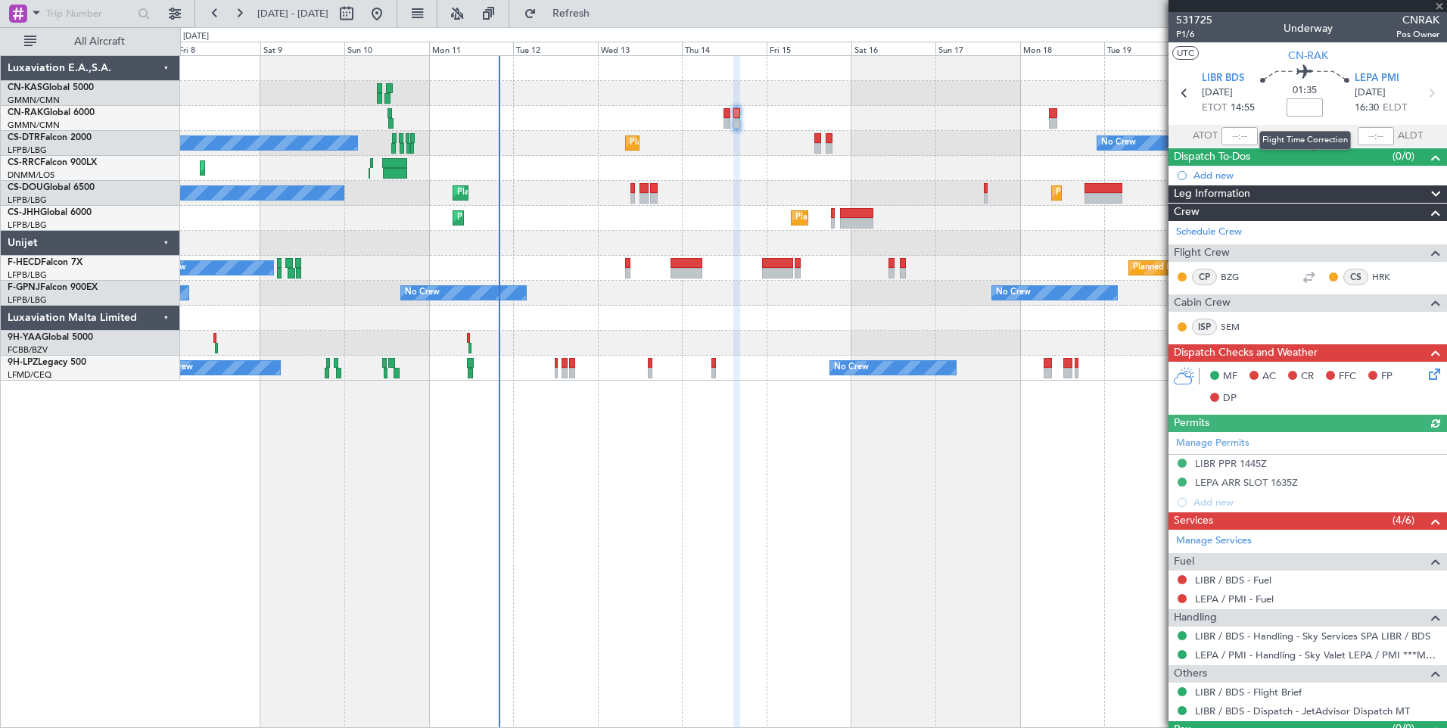
click at [1305, 107] on input at bounding box center [1304, 107] width 36 height 18
click at [1237, 188] on span "Leg Information" at bounding box center [1211, 193] width 76 height 17
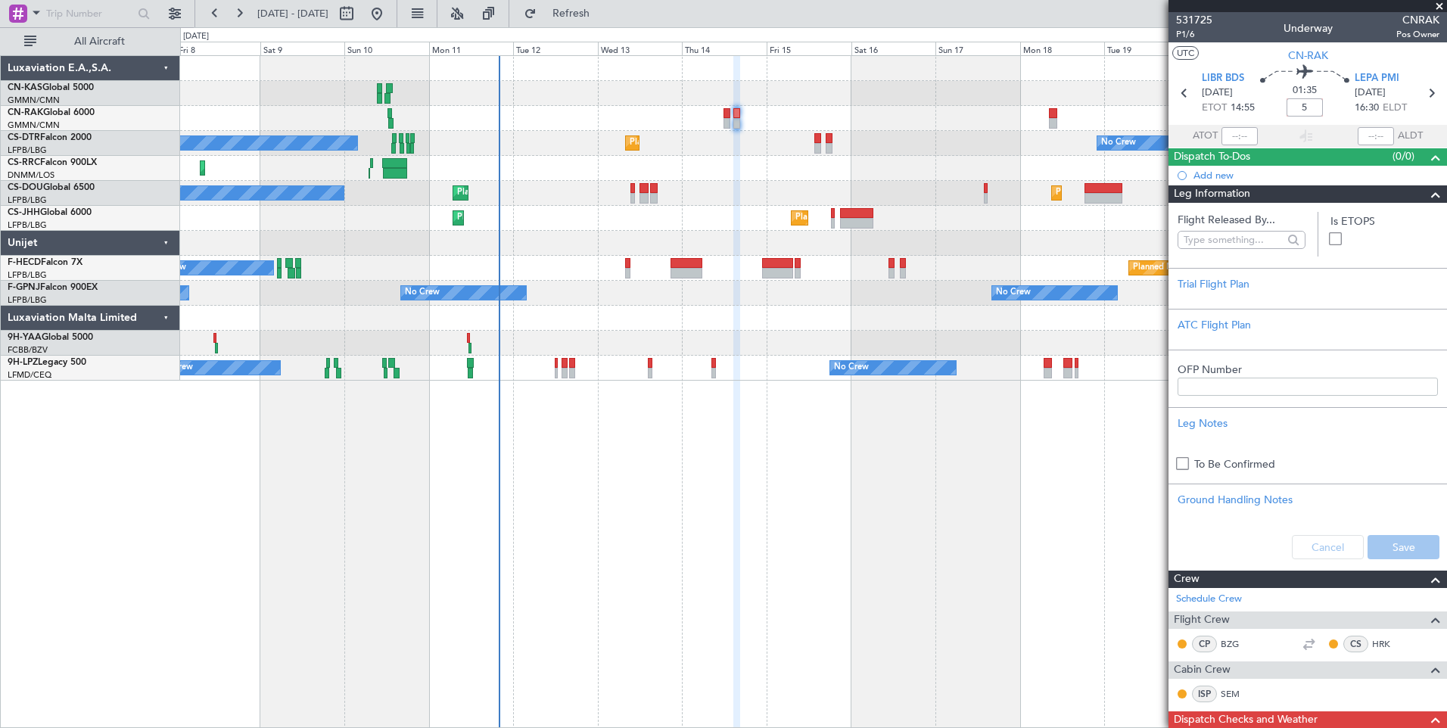
type input "+00:05"
click at [1236, 238] on input "text" at bounding box center [1232, 239] width 99 height 23
click at [1246, 304] on span "[PERSON_NAME] ([PERSON_NAME])" at bounding box center [1238, 306] width 98 height 23
type input "[PERSON_NAME] ([PERSON_NAME])"
click at [1369, 541] on button "Save" at bounding box center [1403, 547] width 72 height 24
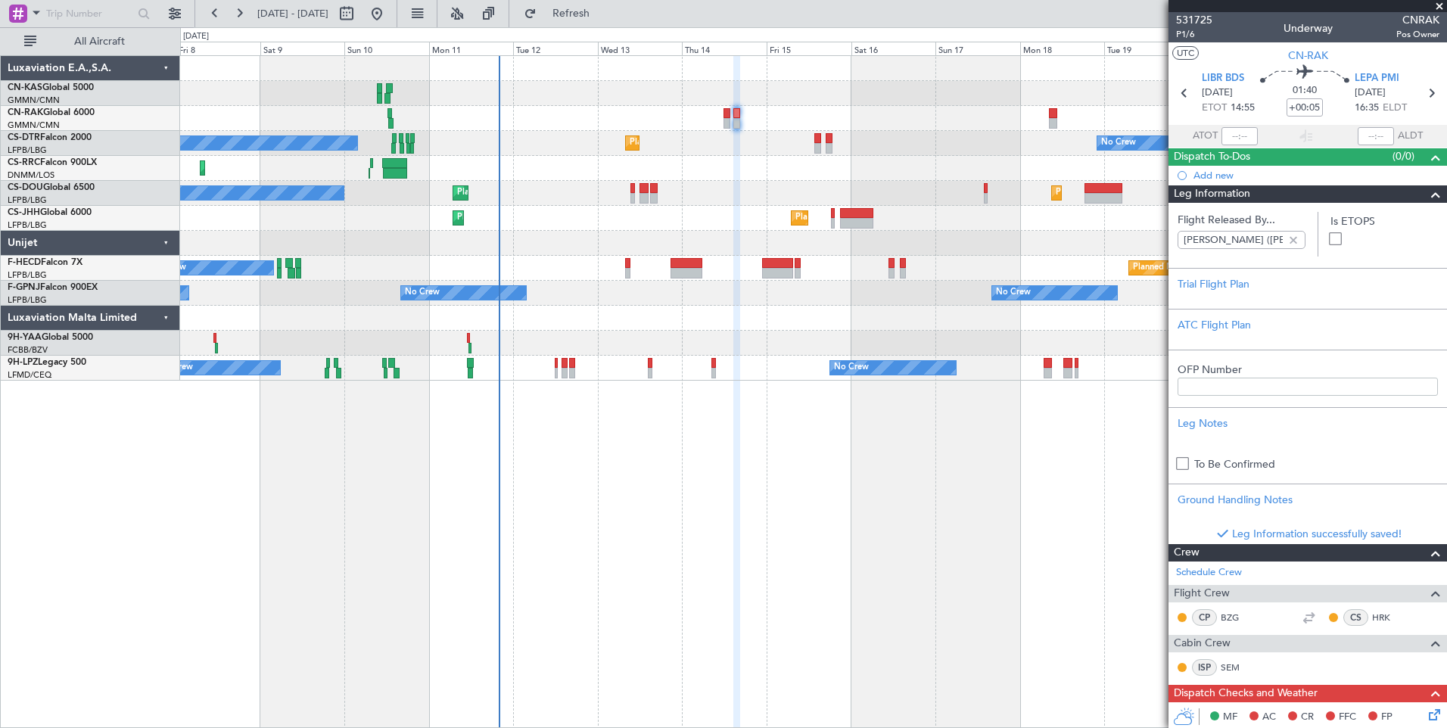
click at [1202, 190] on span "Leg Information" at bounding box center [1211, 193] width 76 height 17
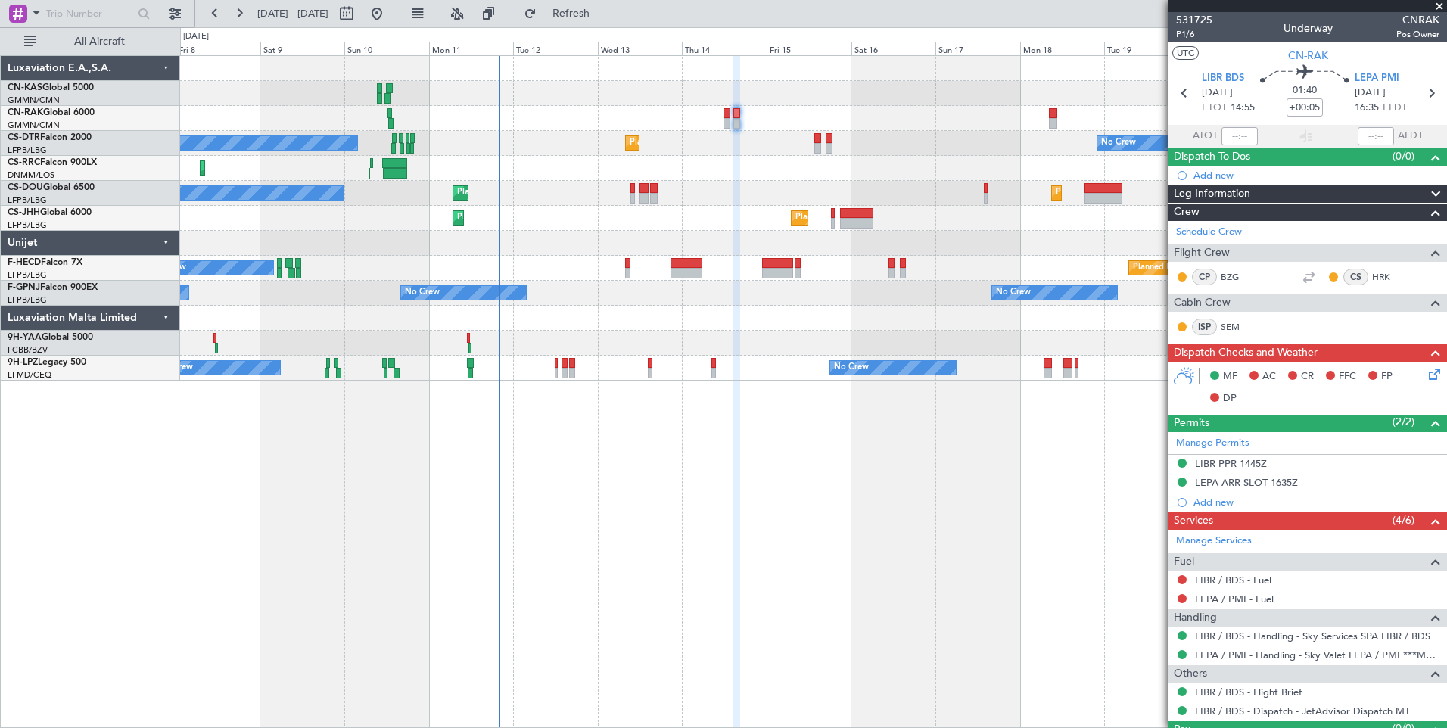
click at [722, 117] on div "Planned Maint [GEOGRAPHIC_DATA] ([GEOGRAPHIC_DATA])" at bounding box center [813, 118] width 1266 height 25
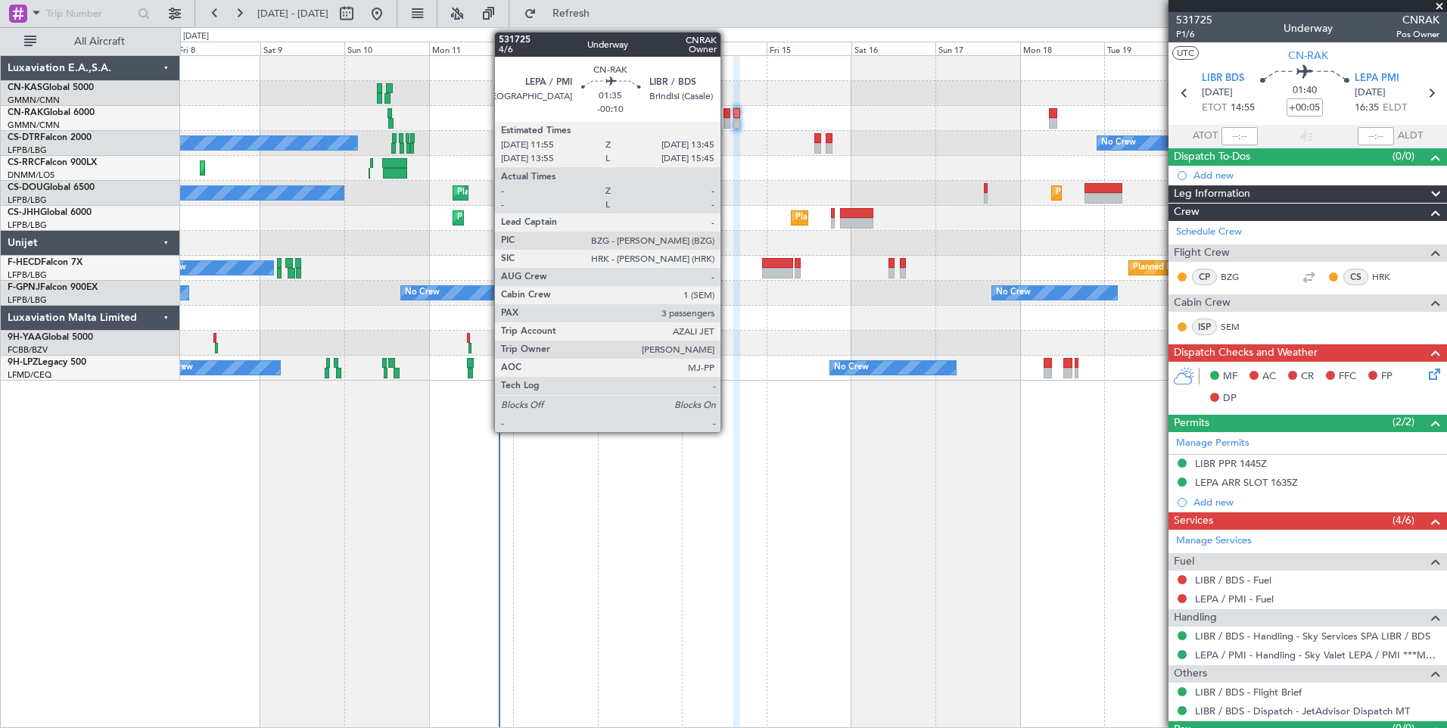
click at [727, 119] on div at bounding box center [726, 123] width 7 height 11
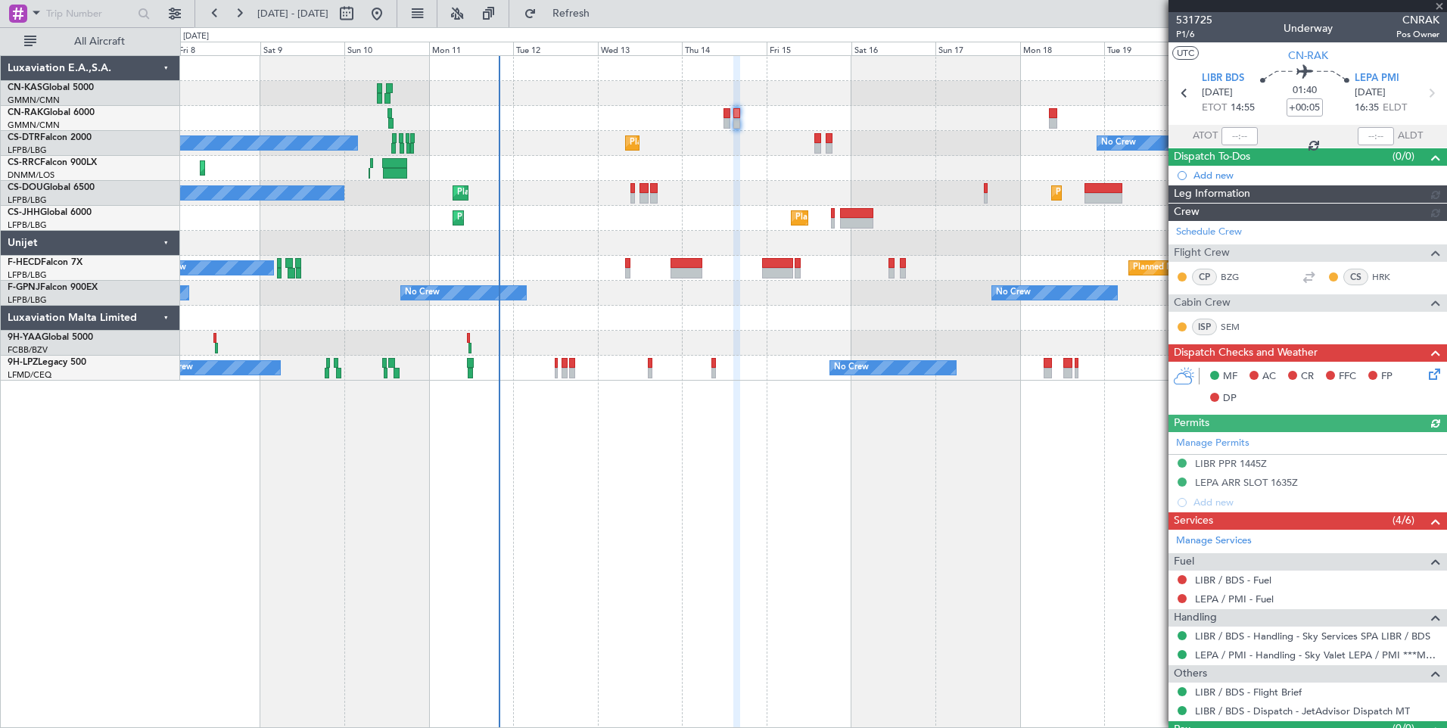
type input "[PERSON_NAME] ([PERSON_NAME])"
